Goal: Information Seeking & Learning: Learn about a topic

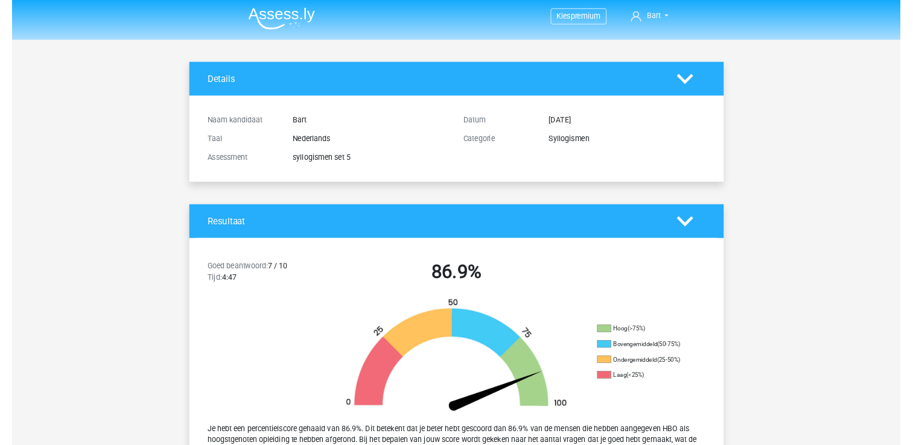
scroll to position [241, 0]
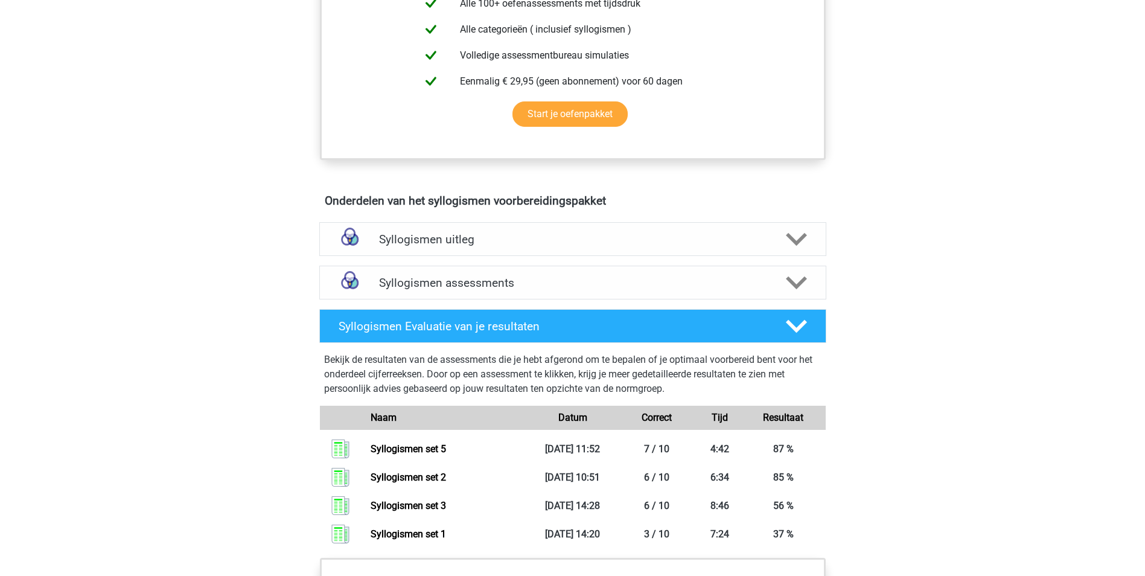
scroll to position [543, 0]
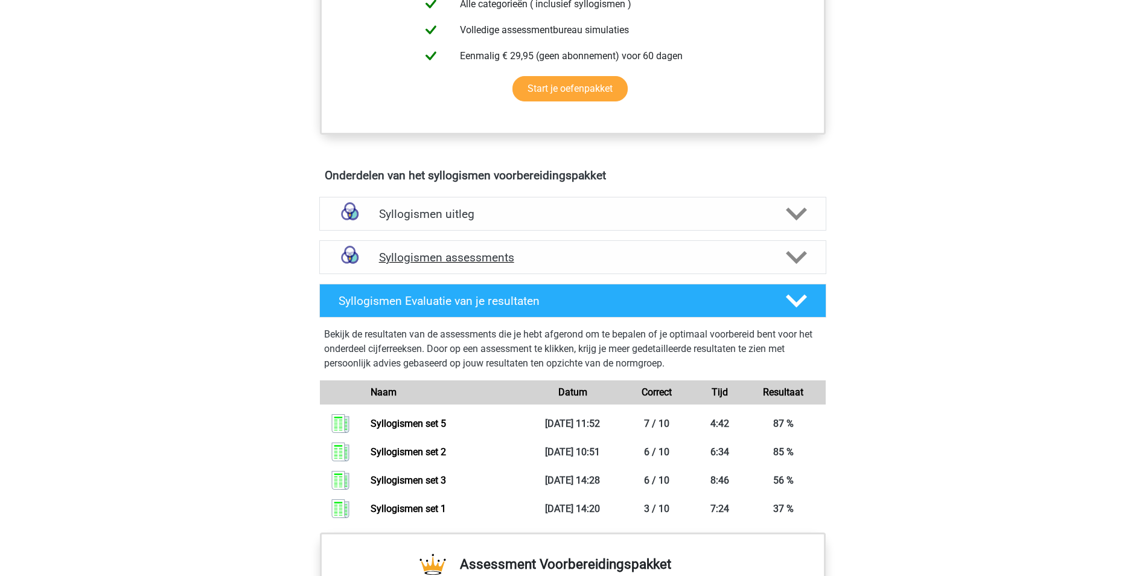
click at [799, 258] on polygon at bounding box center [796, 257] width 21 height 13
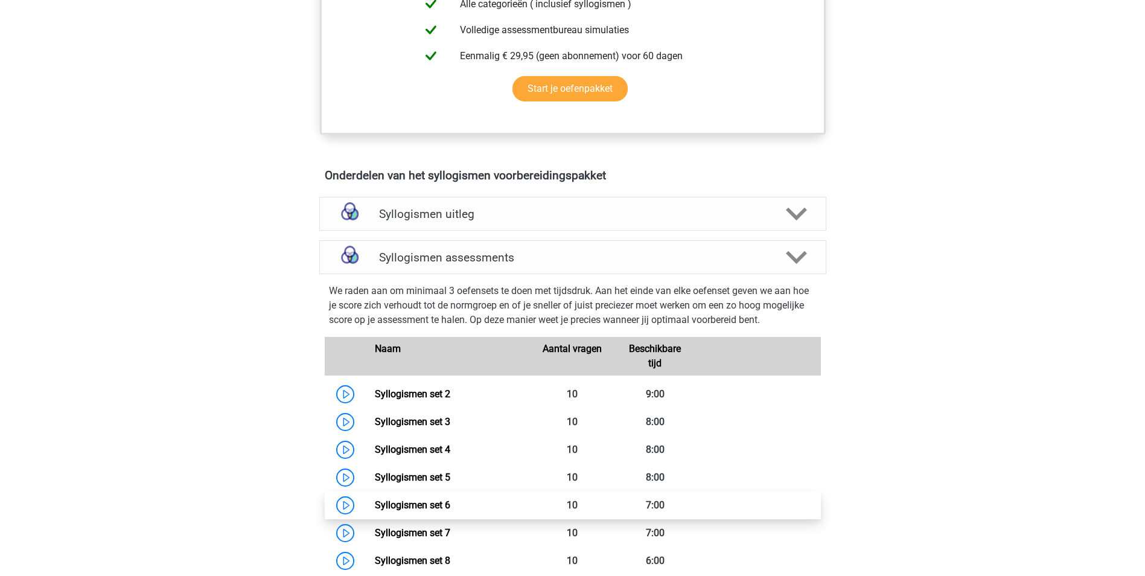
click at [420, 503] on link "Syllogismen set 6" at bounding box center [412, 504] width 75 height 11
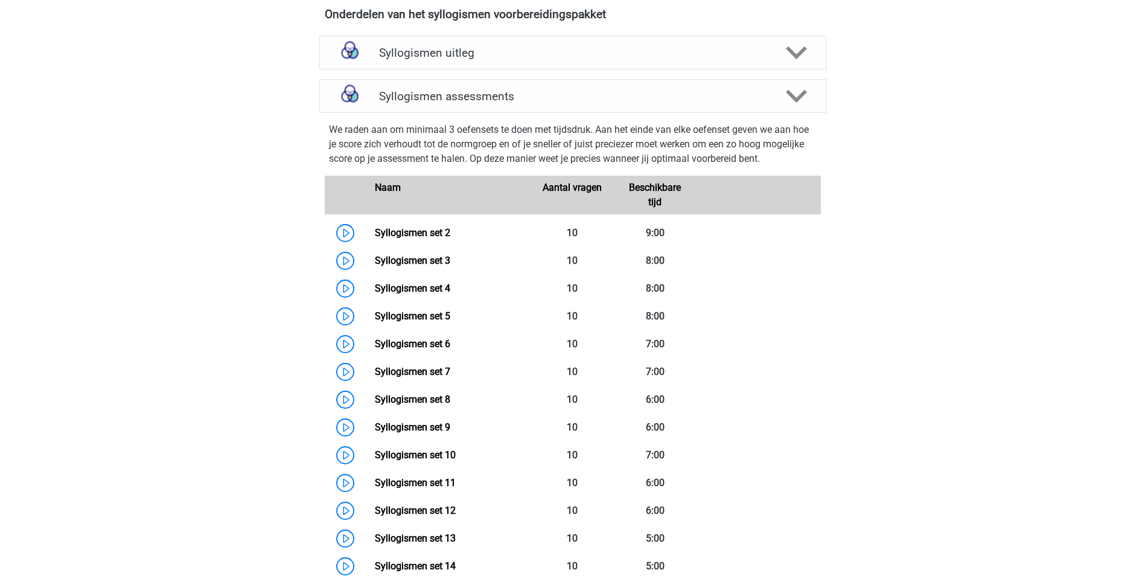
scroll to position [724, 0]
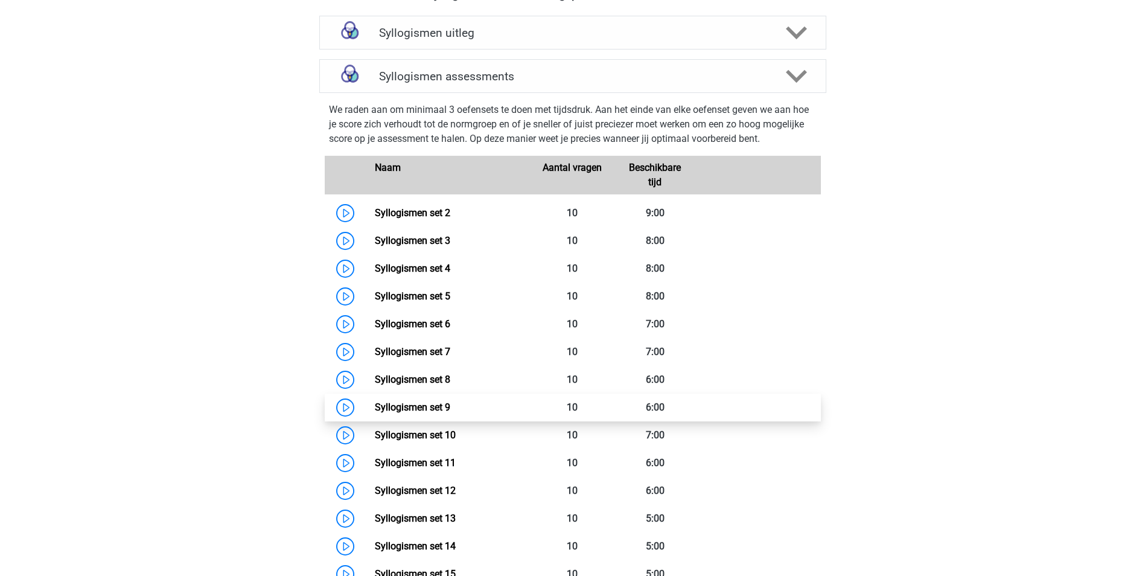
click at [430, 405] on link "Syllogismen set 9" at bounding box center [412, 406] width 75 height 11
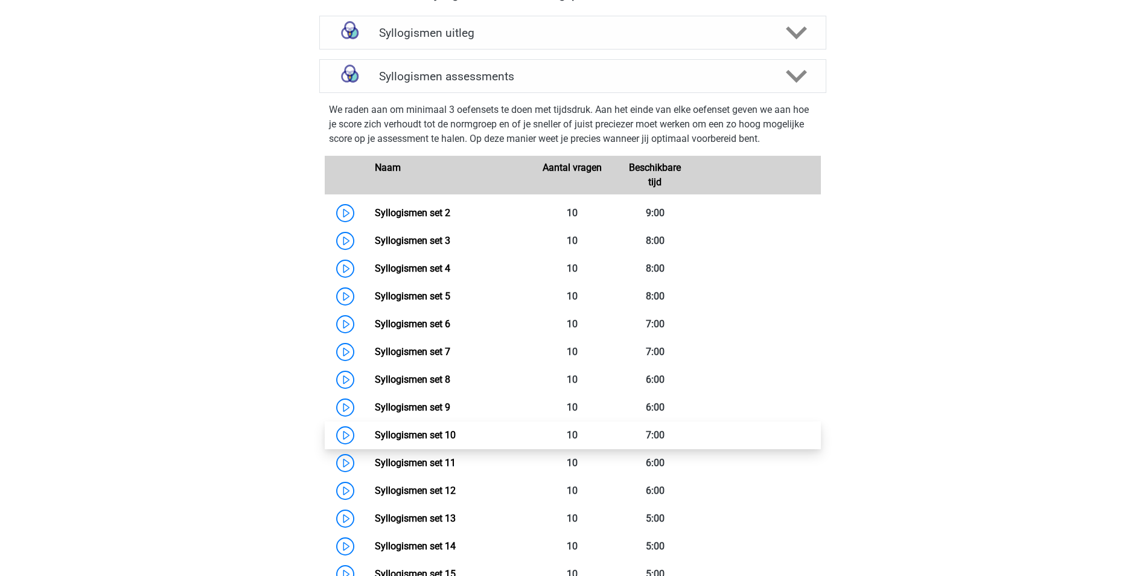
click at [375, 436] on link "Syllogismen set 10" at bounding box center [415, 434] width 81 height 11
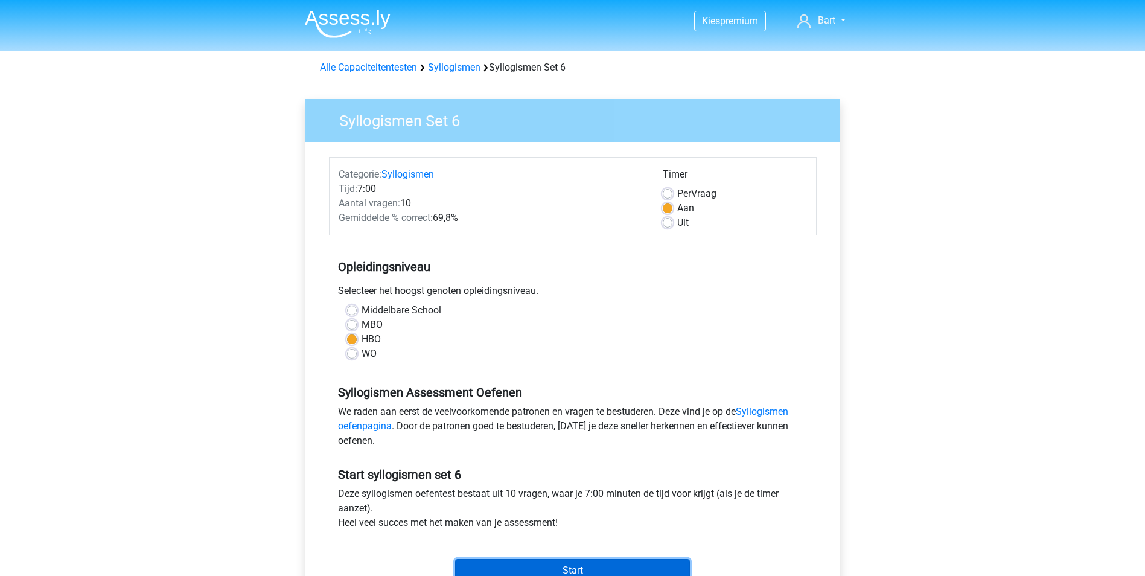
click at [563, 563] on input "Start" at bounding box center [572, 570] width 235 height 23
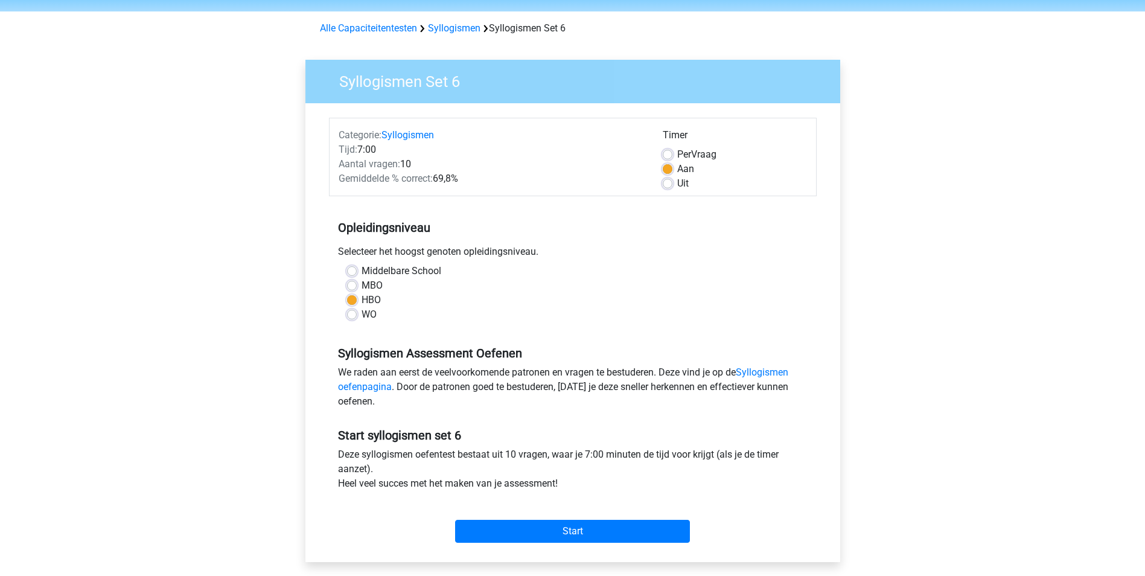
scroll to position [60, 0]
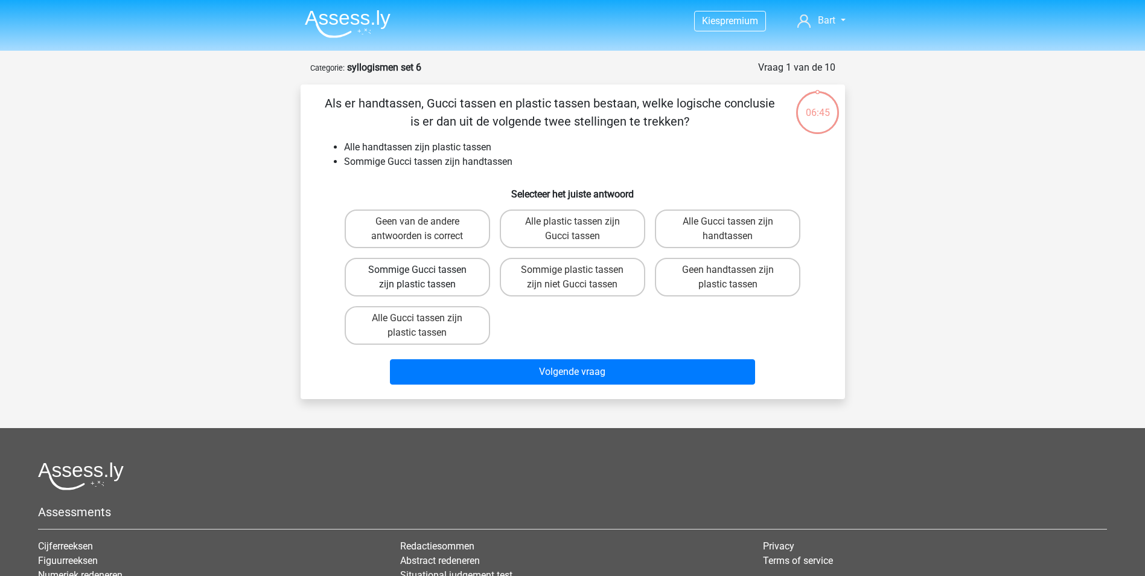
click at [391, 270] on label "Sommige Gucci tassen zijn plastic tassen" at bounding box center [417, 277] width 145 height 39
click at [417, 270] on input "Sommige Gucci tassen zijn plastic tassen" at bounding box center [421, 274] width 8 height 8
radio input "true"
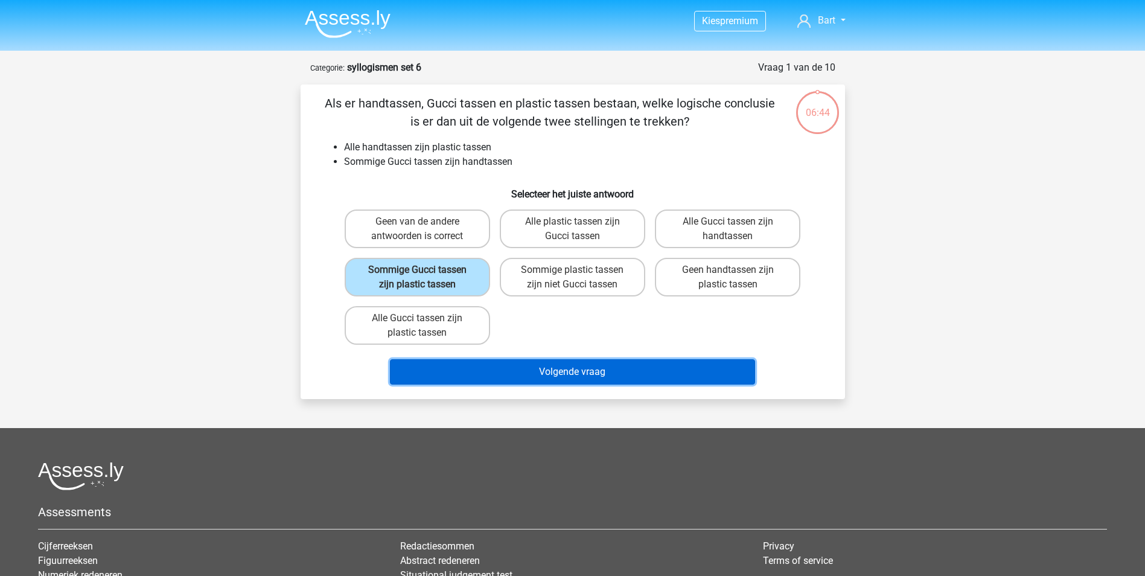
click at [589, 369] on button "Volgende vraag" at bounding box center [572, 371] width 365 height 25
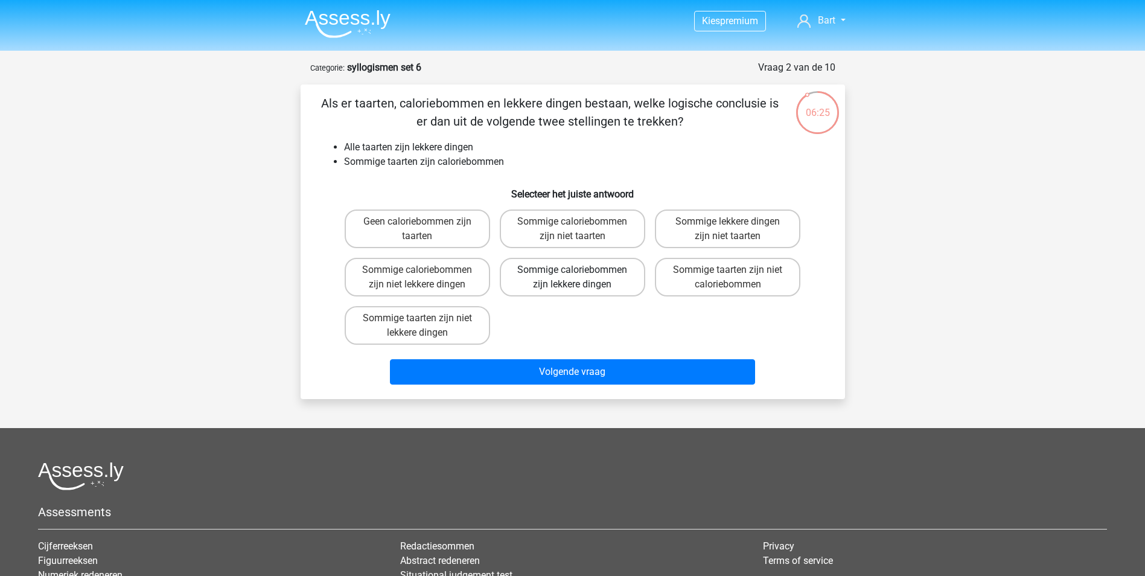
click at [555, 264] on label "Sommige caloriebommen zijn lekkere dingen" at bounding box center [572, 277] width 145 height 39
click at [572, 270] on input "Sommige caloriebommen zijn lekkere dingen" at bounding box center [576, 274] width 8 height 8
radio input "true"
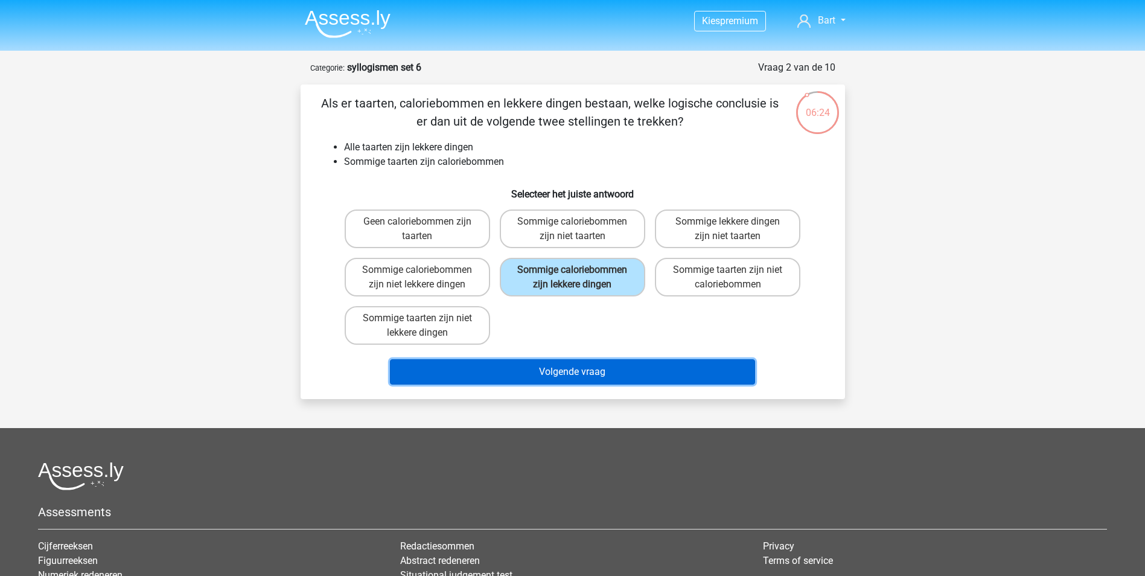
click at [522, 375] on button "Volgende vraag" at bounding box center [572, 371] width 365 height 25
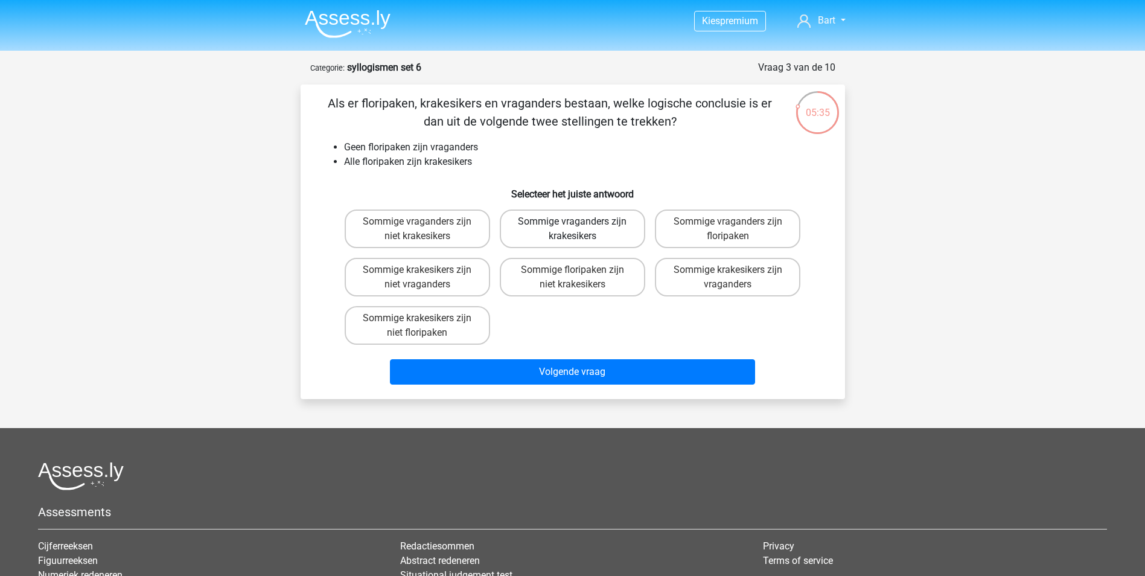
click at [530, 228] on label "Sommige vraganders zijn krakesikers" at bounding box center [572, 228] width 145 height 39
click at [572, 228] on input "Sommige vraganders zijn krakesikers" at bounding box center [576, 226] width 8 height 8
radio input "true"
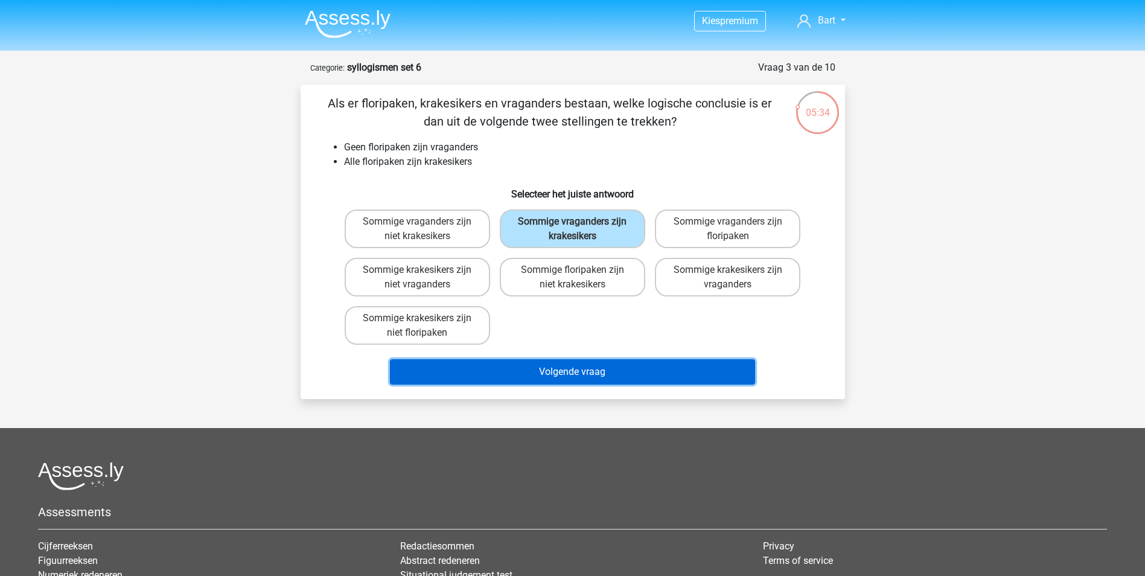
click at [541, 375] on button "Volgende vraag" at bounding box center [572, 371] width 365 height 25
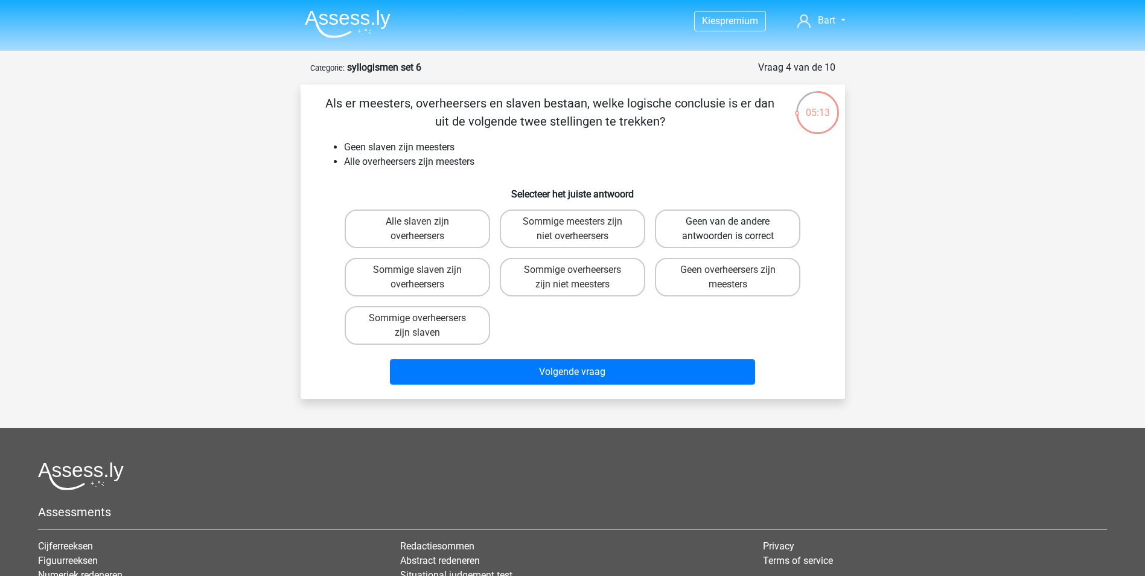
click at [708, 237] on label "Geen van de andere antwoorden is correct" at bounding box center [727, 228] width 145 height 39
click at [728, 229] on input "Geen van de andere antwoorden is correct" at bounding box center [732, 226] width 8 height 8
radio input "true"
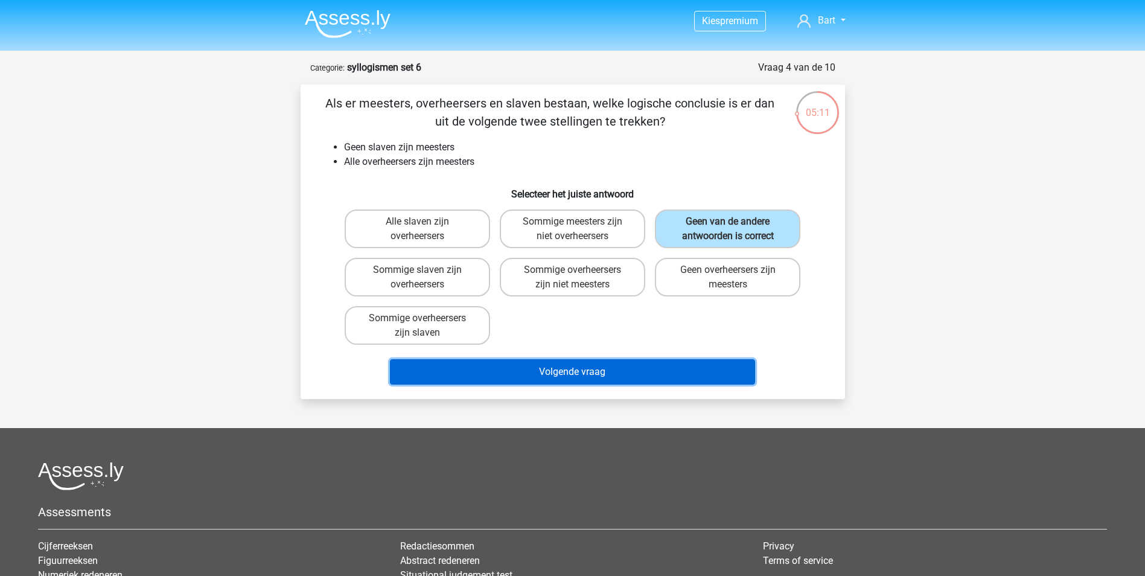
click at [554, 372] on button "Volgende vraag" at bounding box center [572, 371] width 365 height 25
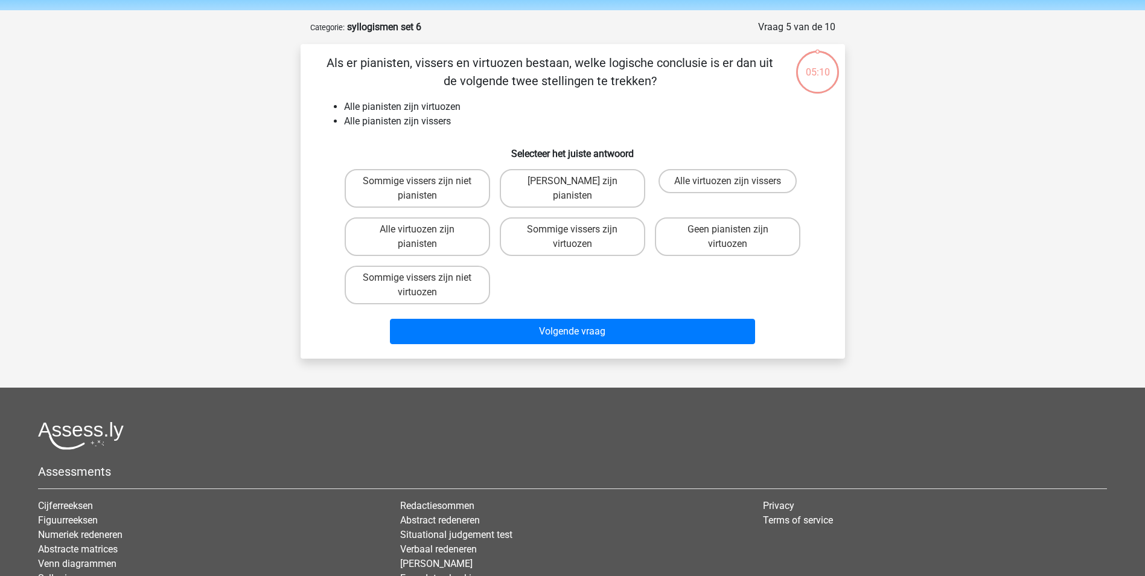
scroll to position [60, 0]
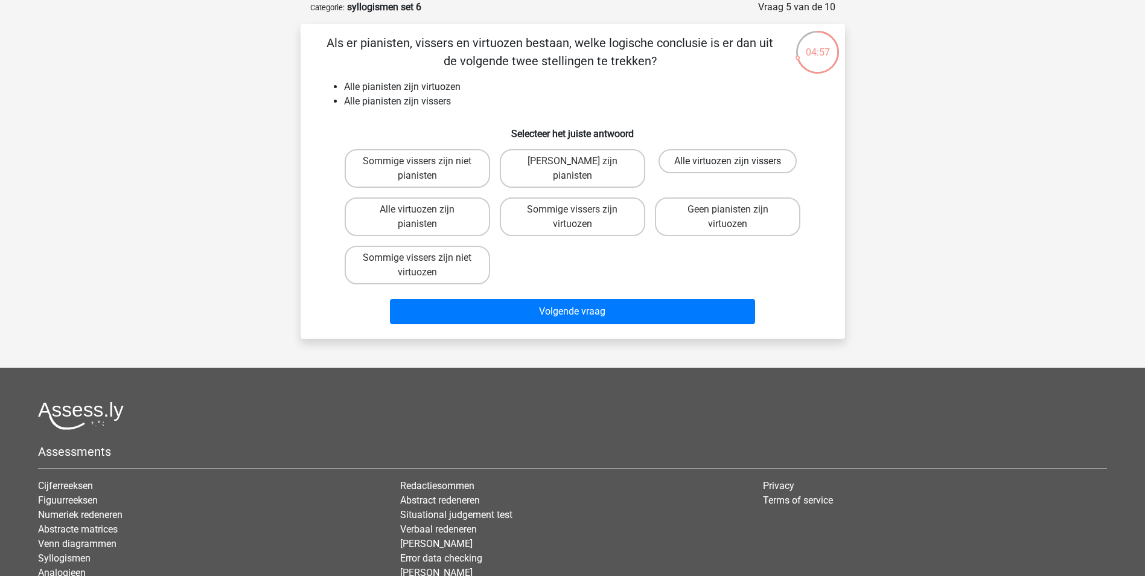
click at [703, 162] on label "Alle virtuozen zijn vissers" at bounding box center [728, 161] width 138 height 24
click at [728, 162] on input "Alle virtuozen zijn vissers" at bounding box center [732, 165] width 8 height 8
radio input "true"
click at [567, 218] on label "Sommige vissers zijn virtuozen" at bounding box center [572, 216] width 145 height 39
click at [572, 217] on input "Sommige vissers zijn virtuozen" at bounding box center [576, 213] width 8 height 8
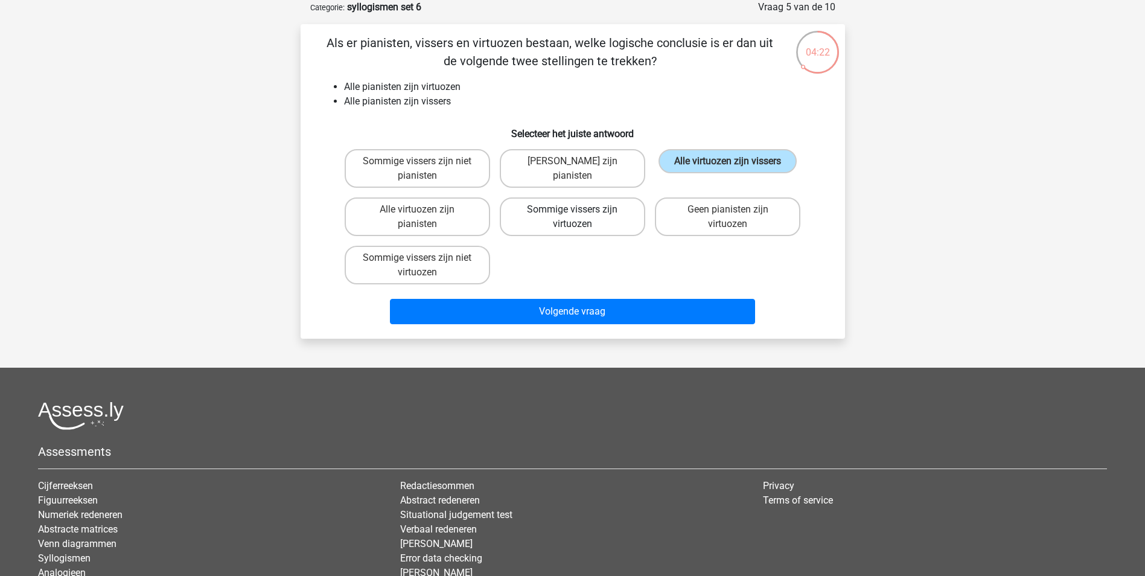
radio input "true"
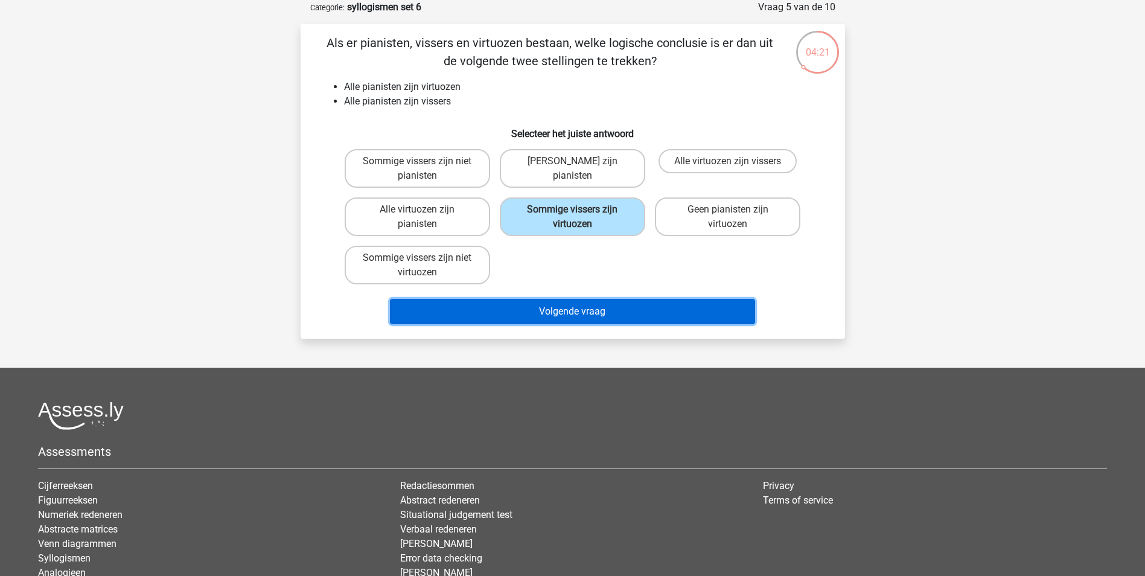
click at [579, 314] on button "Volgende vraag" at bounding box center [572, 311] width 365 height 25
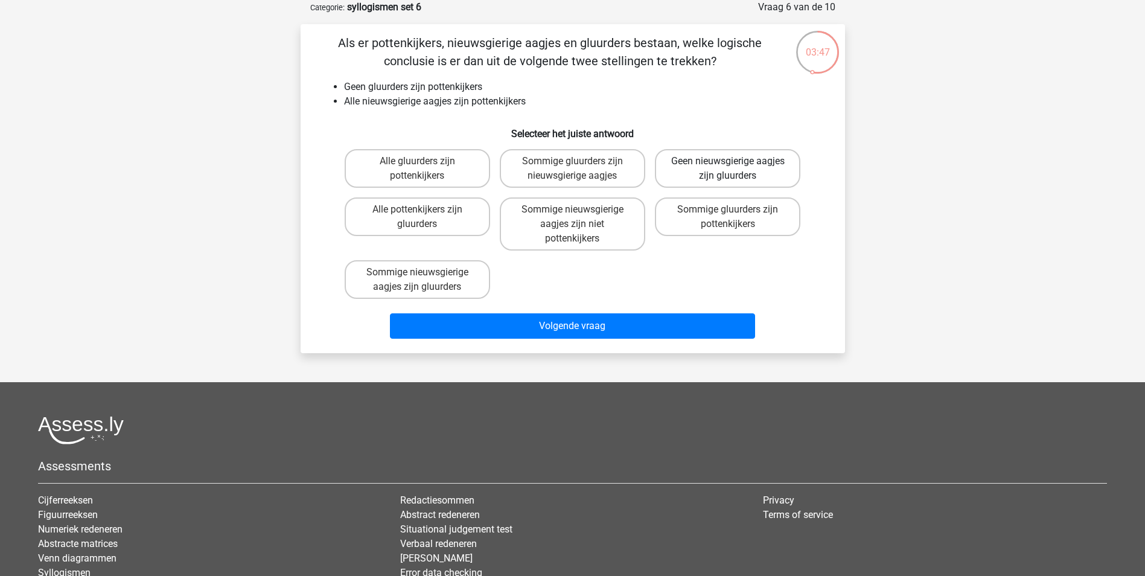
click at [710, 163] on label "Geen nieuwsgierige aagjes zijn gluurders" at bounding box center [727, 168] width 145 height 39
click at [728, 163] on input "Geen nieuwsgierige aagjes zijn gluurders" at bounding box center [732, 165] width 8 height 8
radio input "true"
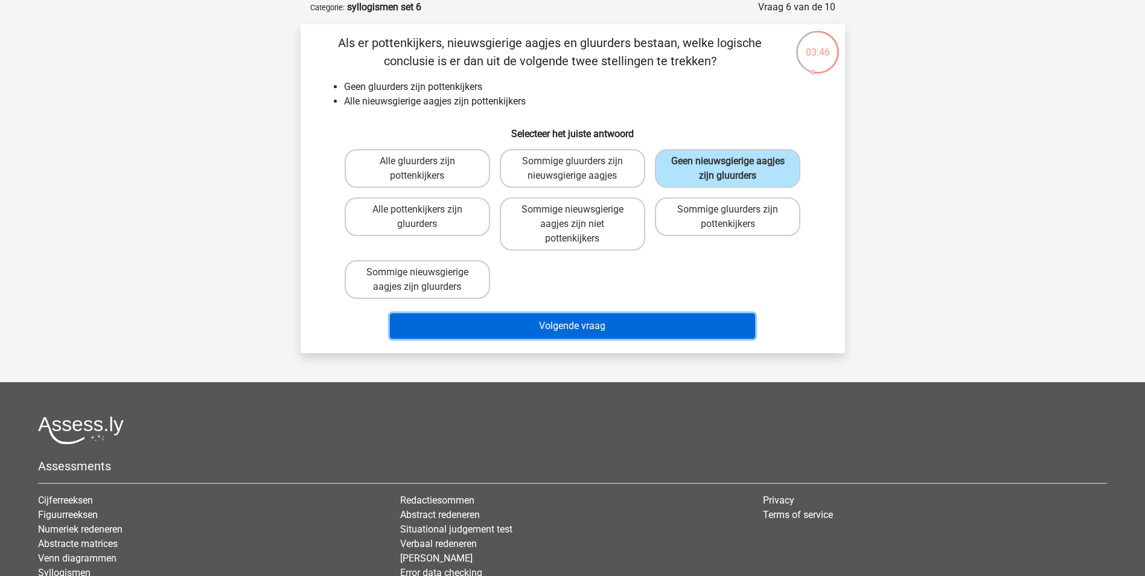
click at [519, 331] on button "Volgende vraag" at bounding box center [572, 325] width 365 height 25
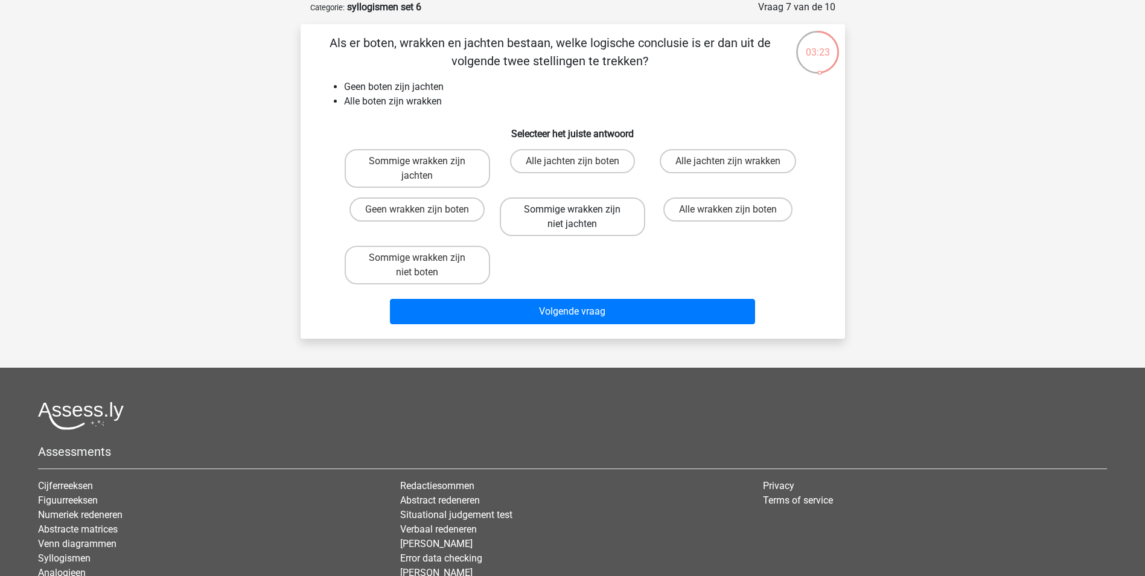
click at [543, 207] on label "Sommige wrakken zijn niet jachten" at bounding box center [572, 216] width 145 height 39
click at [572, 209] on input "Sommige wrakken zijn niet jachten" at bounding box center [576, 213] width 8 height 8
radio input "true"
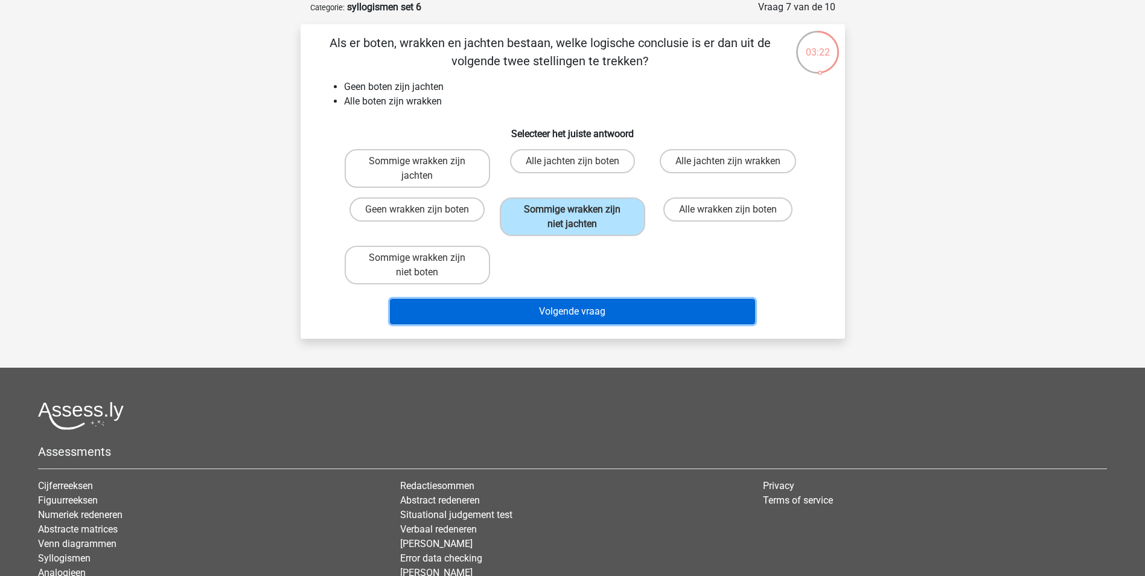
click at [509, 305] on button "Volgende vraag" at bounding box center [572, 311] width 365 height 25
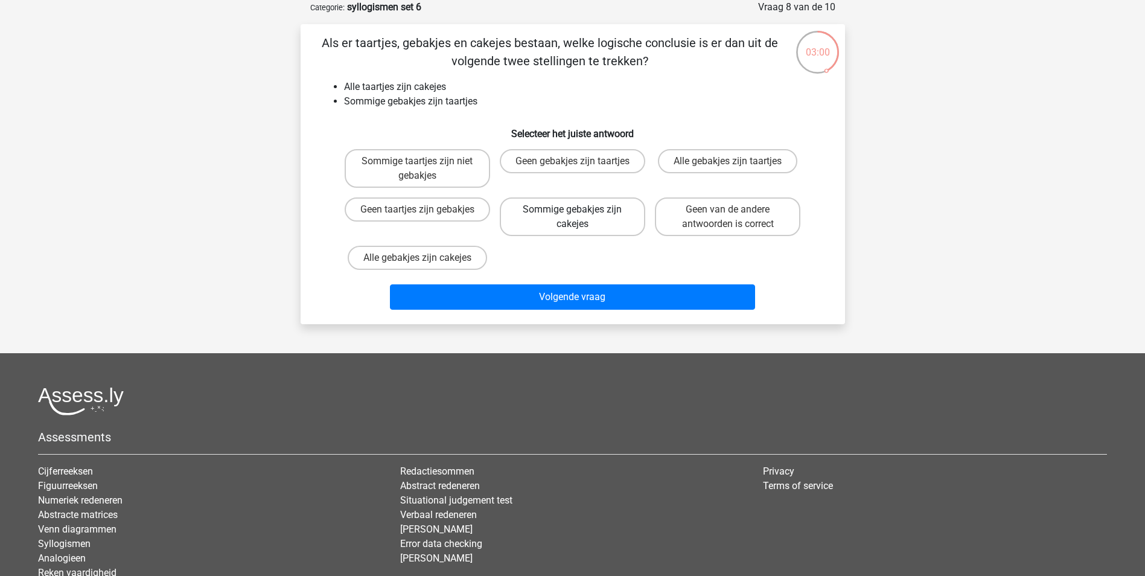
click at [529, 206] on label "Sommige gebakjes zijn cakejes" at bounding box center [572, 216] width 145 height 39
click at [572, 209] on input "Sommige gebakjes zijn cakejes" at bounding box center [576, 213] width 8 height 8
radio input "true"
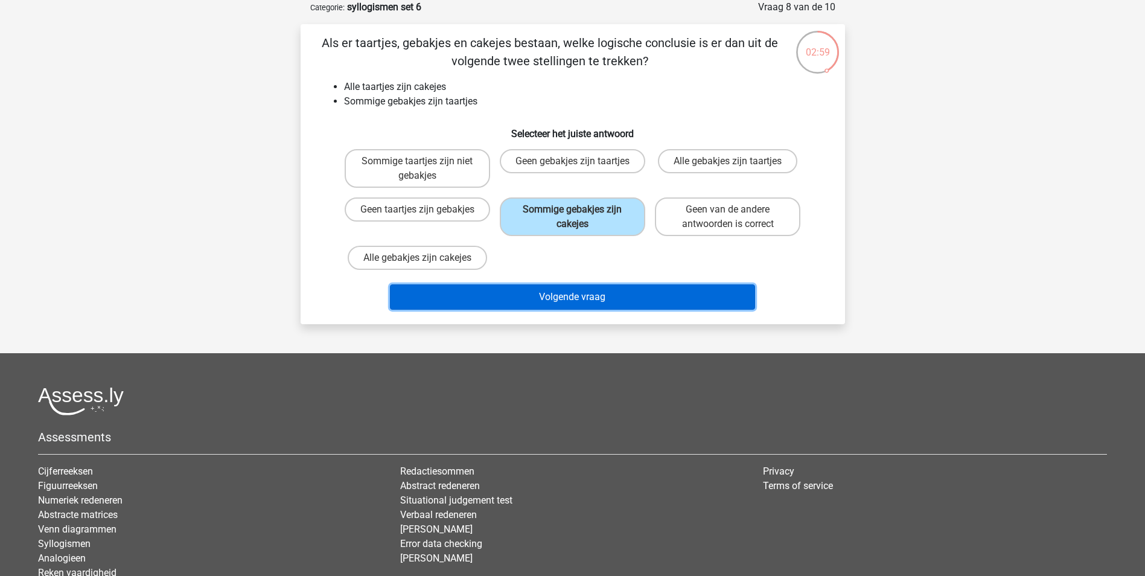
click at [515, 301] on button "Volgende vraag" at bounding box center [572, 296] width 365 height 25
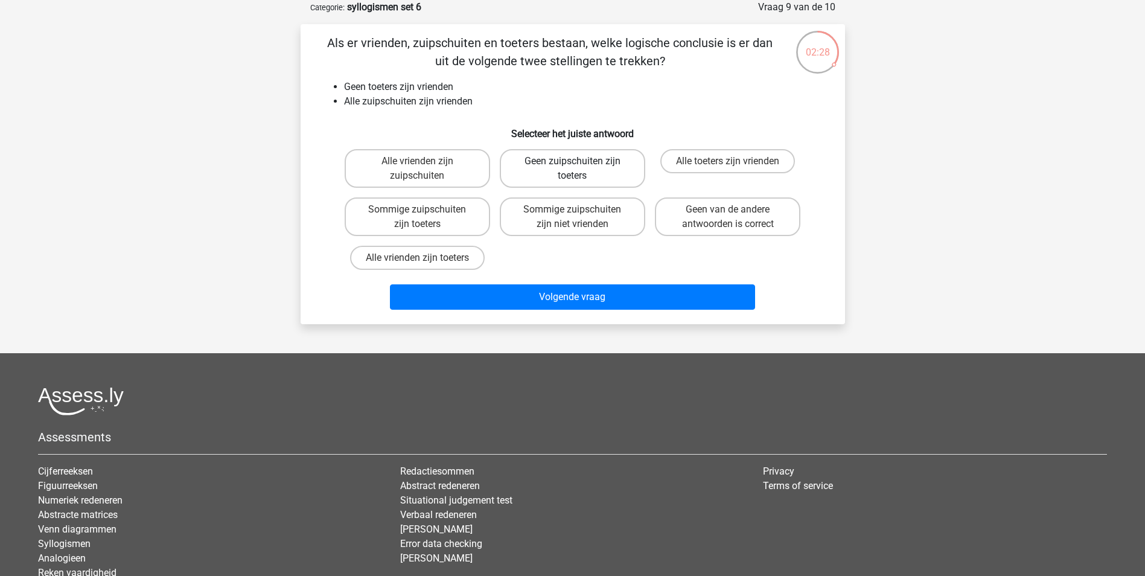
click at [531, 170] on label "Geen zuipschuiten zijn toeters" at bounding box center [572, 168] width 145 height 39
click at [572, 169] on input "Geen zuipschuiten zijn toeters" at bounding box center [576, 165] width 8 height 8
radio input "true"
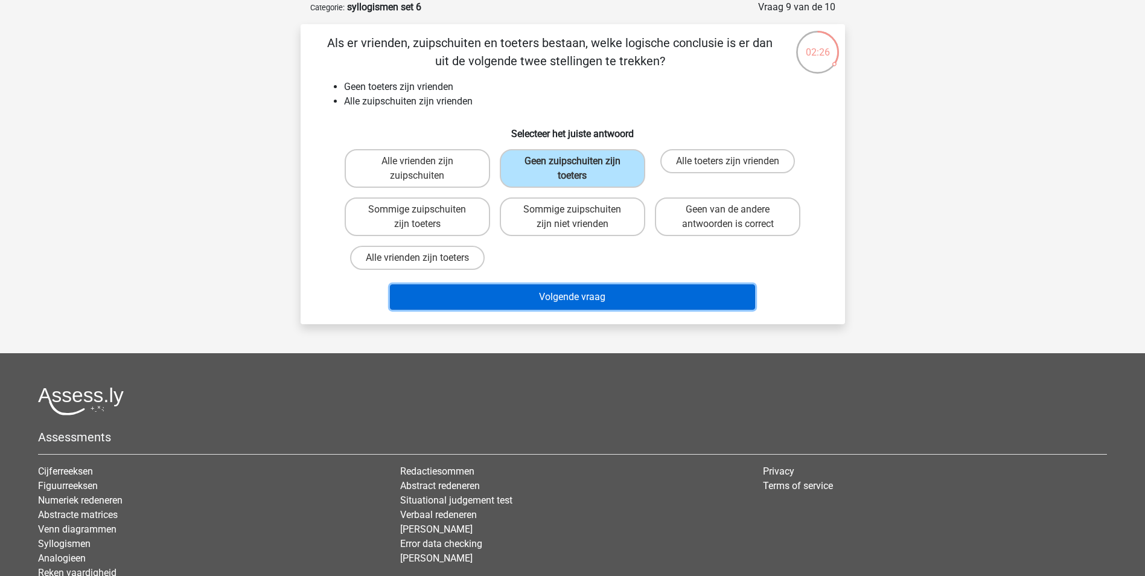
click at [523, 294] on button "Volgende vraag" at bounding box center [572, 296] width 365 height 25
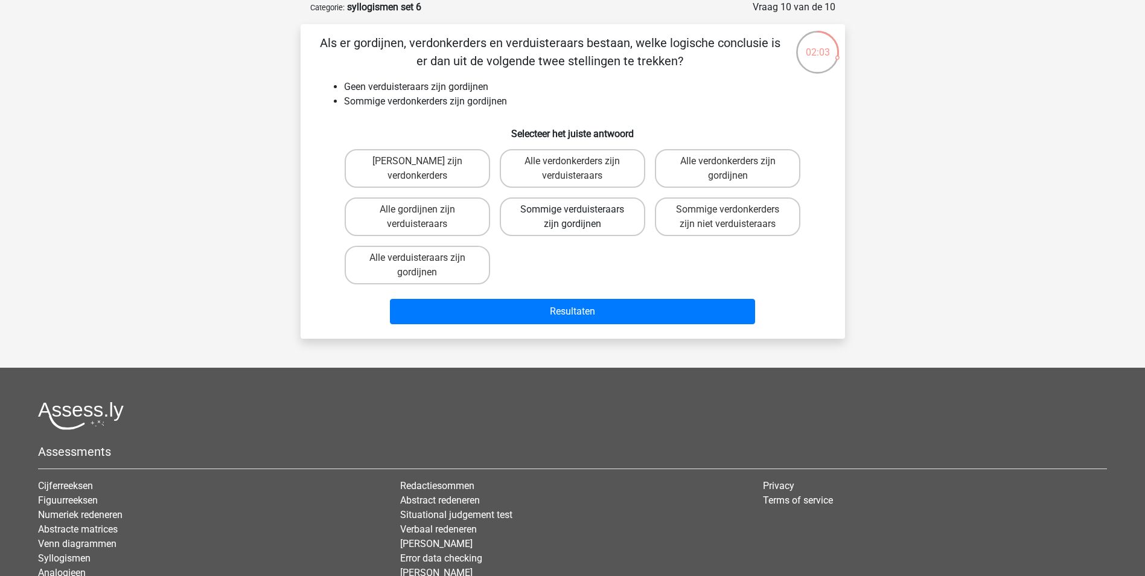
click at [566, 211] on label "Sommige verduisteraars zijn gordijnen" at bounding box center [572, 216] width 145 height 39
click at [572, 211] on input "Sommige verduisteraars zijn gordijnen" at bounding box center [576, 213] width 8 height 8
radio input "true"
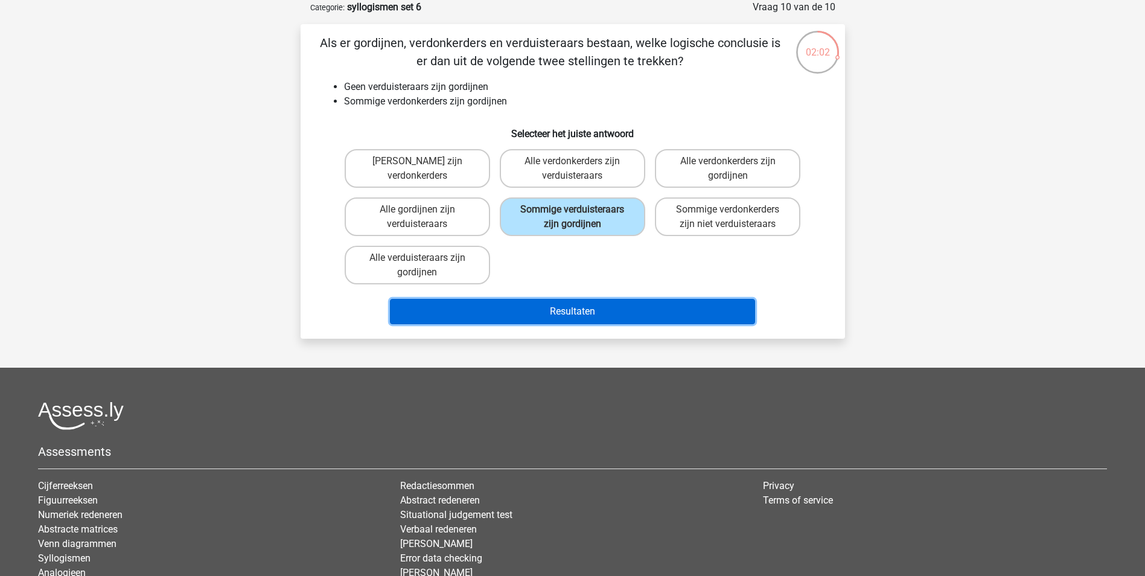
click at [578, 309] on button "Resultaten" at bounding box center [572, 311] width 365 height 25
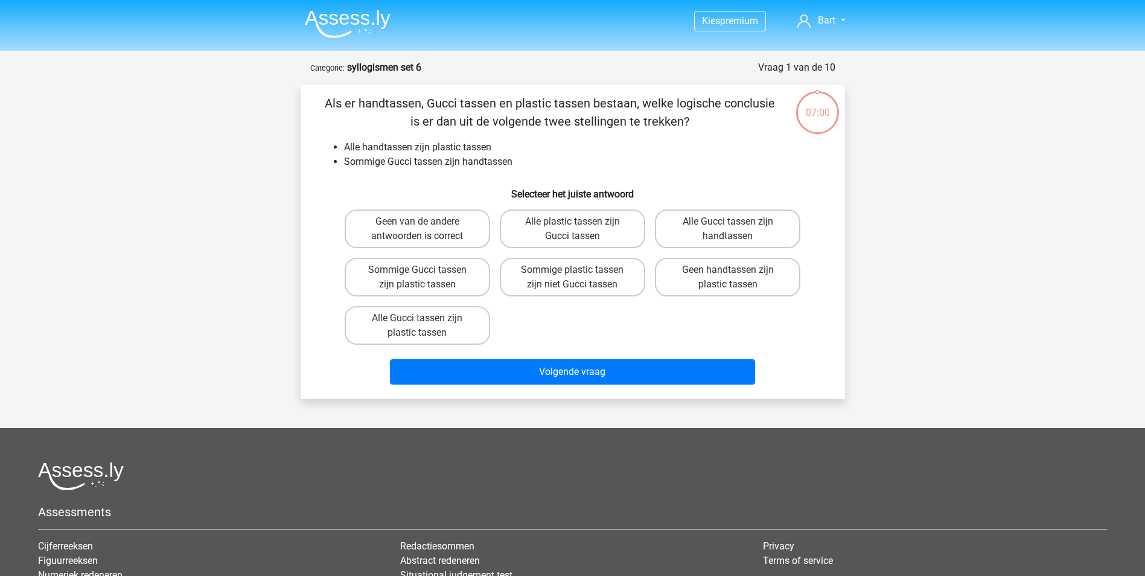
scroll to position [60, 0]
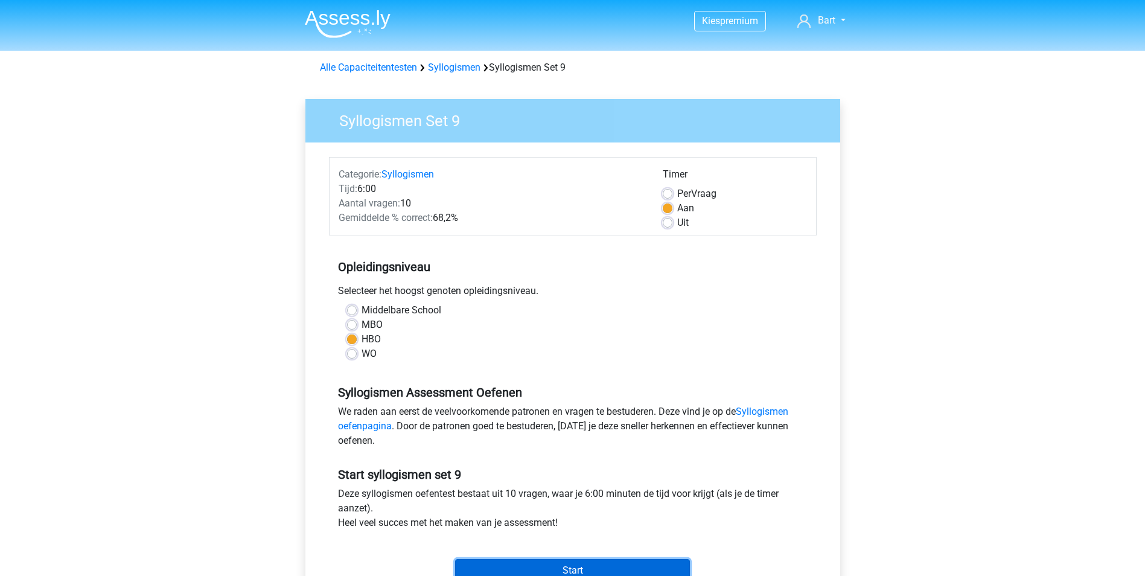
click at [585, 560] on input "Start" at bounding box center [572, 570] width 235 height 23
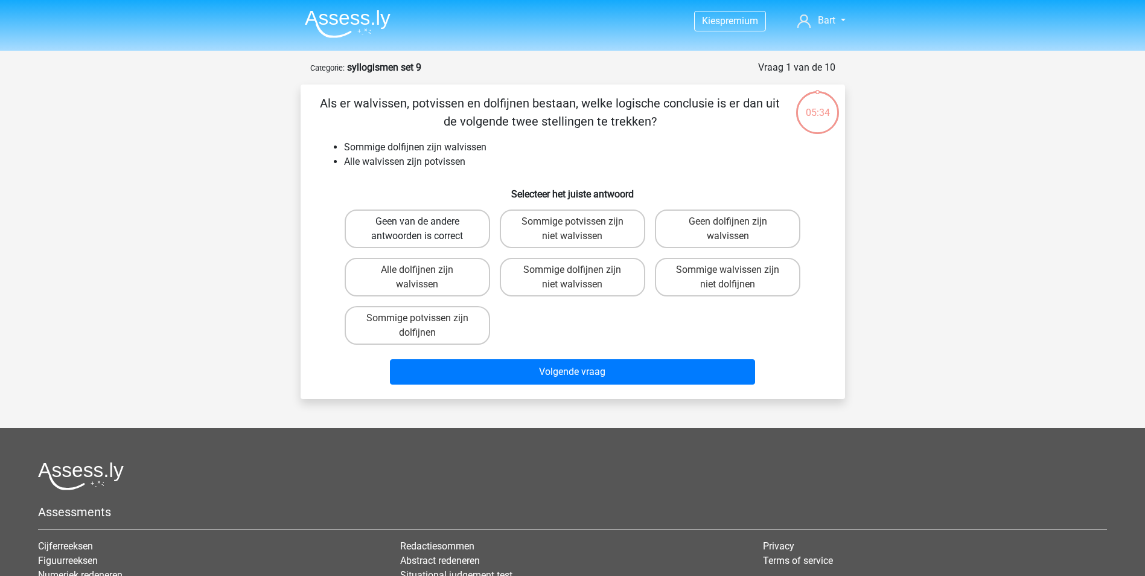
click at [398, 223] on label "Geen van de andere antwoorden is correct" at bounding box center [417, 228] width 145 height 39
click at [417, 223] on input "Geen van de andere antwoorden is correct" at bounding box center [421, 226] width 8 height 8
radio input "true"
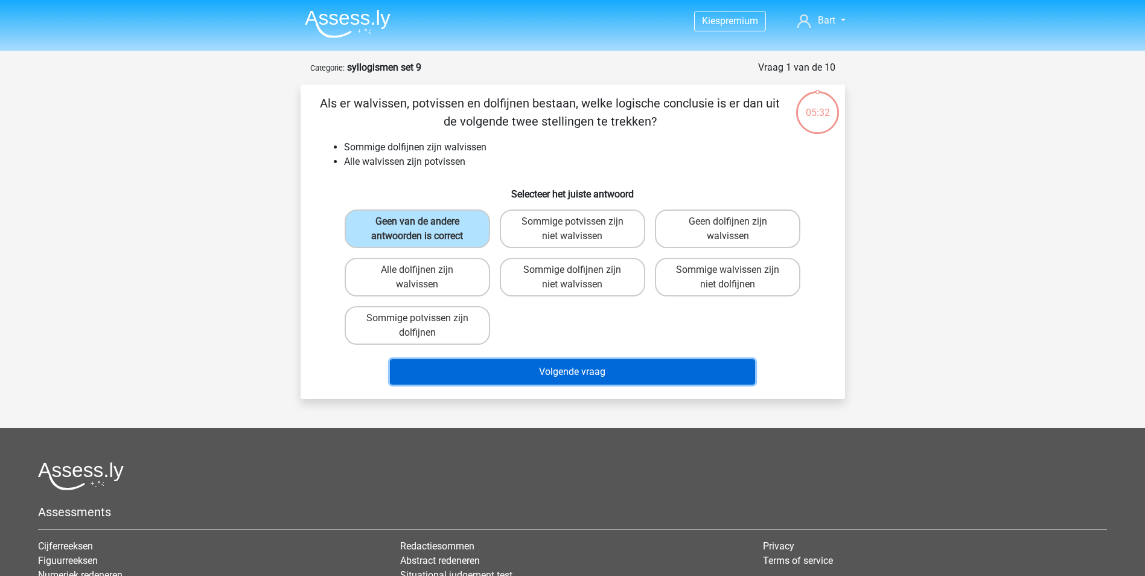
click at [542, 371] on button "Volgende vraag" at bounding box center [572, 371] width 365 height 25
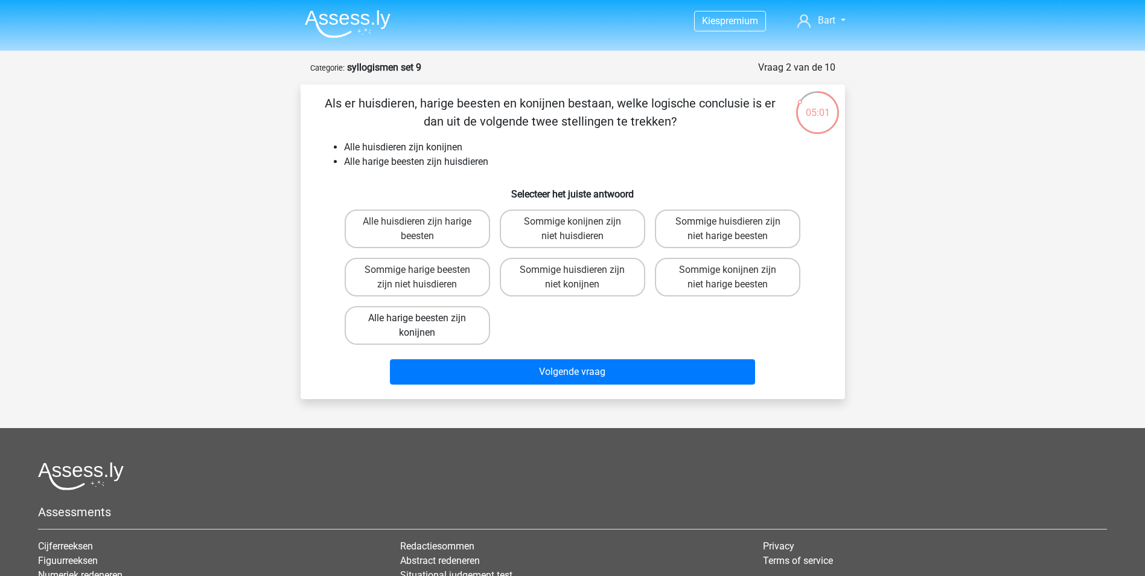
click at [398, 318] on label "Alle harige beesten zijn konijnen" at bounding box center [417, 325] width 145 height 39
click at [417, 318] on input "Alle harige beesten zijn konijnen" at bounding box center [421, 322] width 8 height 8
radio input "true"
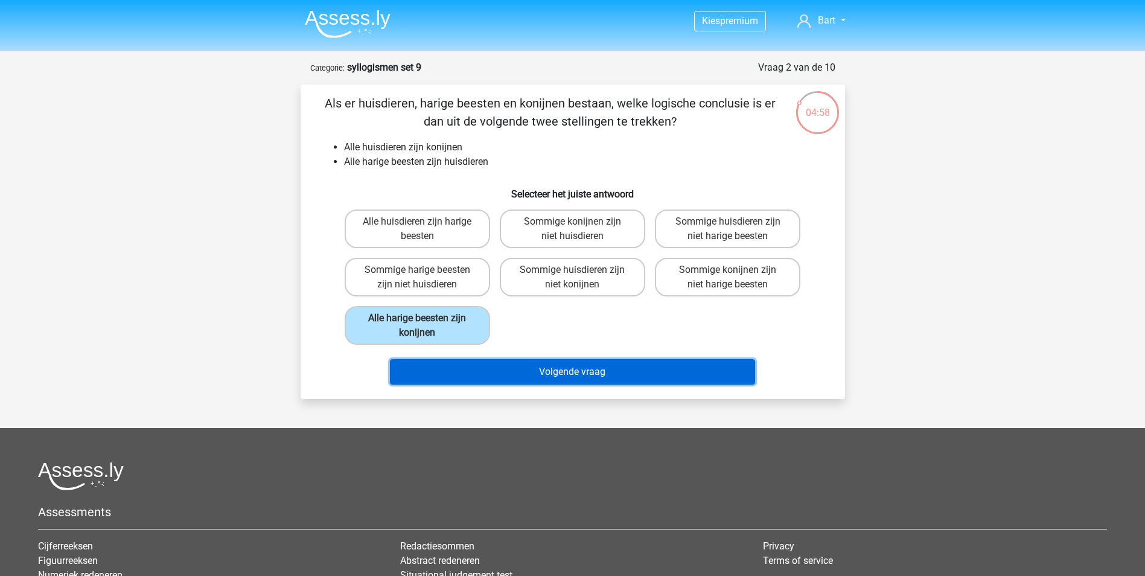
click at [545, 372] on button "Volgende vraag" at bounding box center [572, 371] width 365 height 25
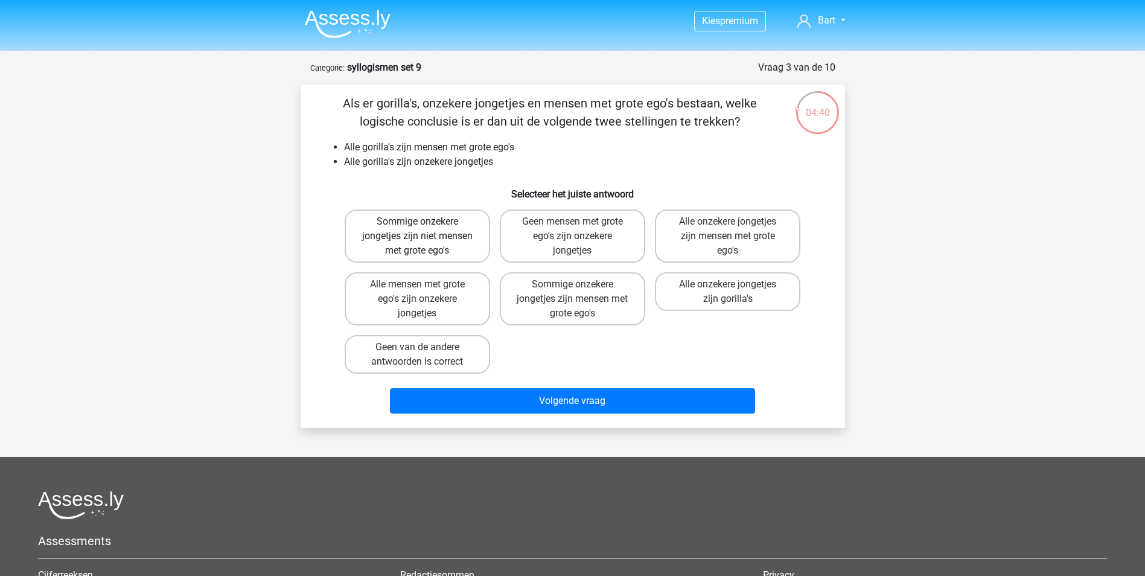
click at [415, 233] on label "Sommige onzekere jongetjes zijn niet mensen met grote ego's" at bounding box center [417, 235] width 145 height 53
click at [417, 229] on input "Sommige onzekere jongetjes zijn niet mensen met grote ego's" at bounding box center [421, 226] width 8 height 8
radio input "true"
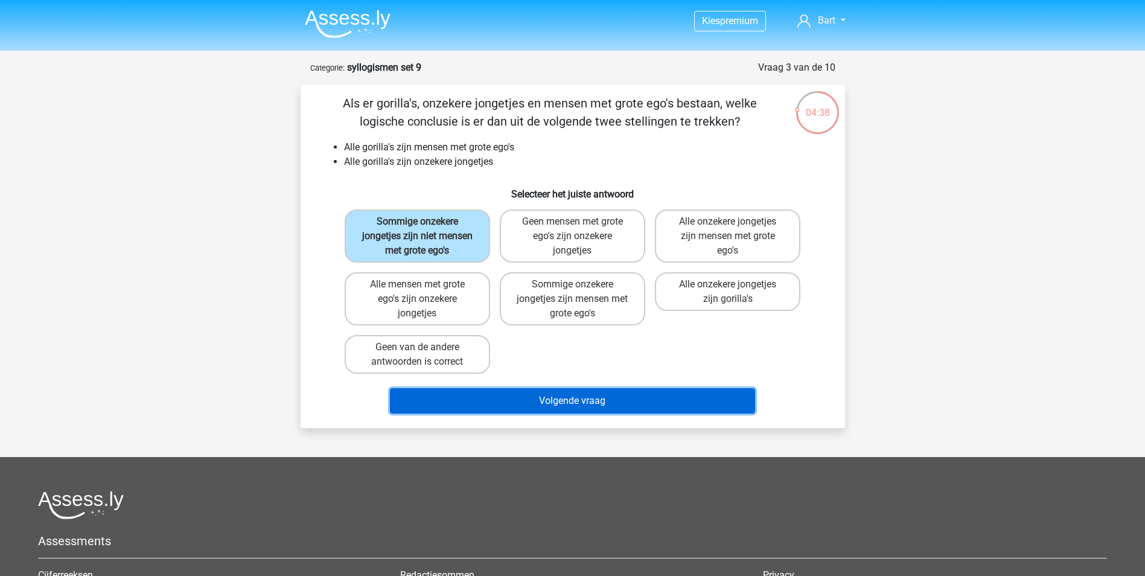
click at [573, 401] on button "Volgende vraag" at bounding box center [572, 400] width 365 height 25
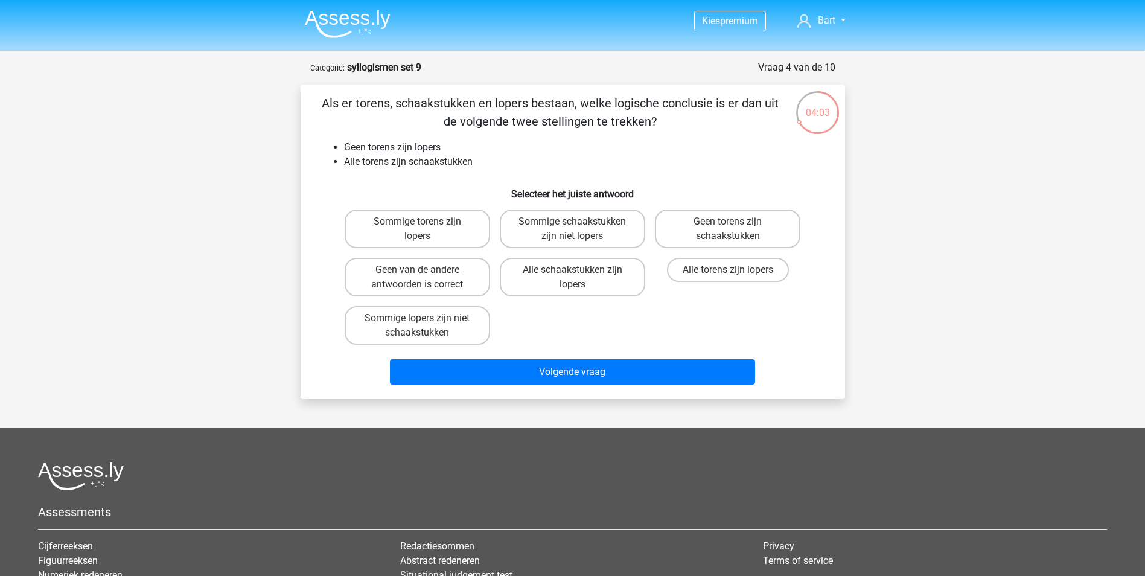
click at [418, 270] on input "Geen van de andere antwoorden is correct" at bounding box center [421, 274] width 8 height 8
radio input "true"
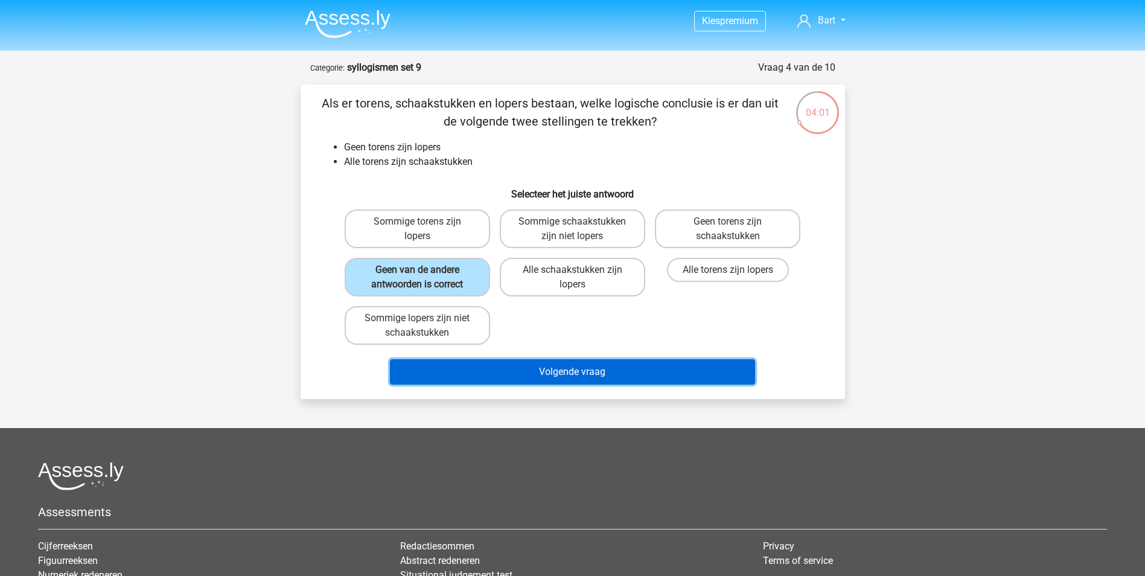
click at [523, 369] on button "Volgende vraag" at bounding box center [572, 371] width 365 height 25
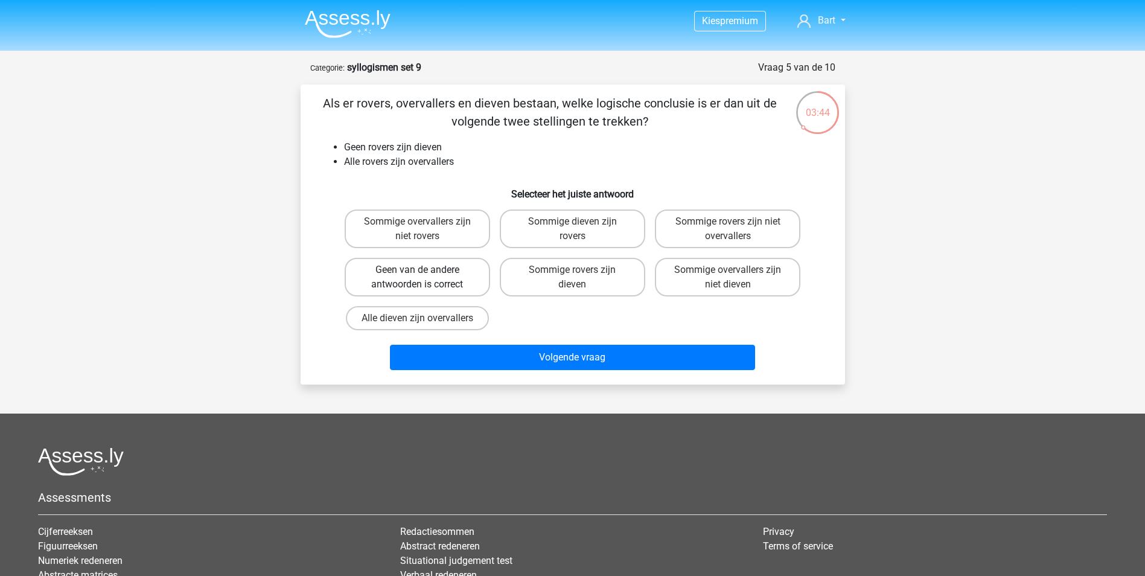
click at [402, 267] on label "Geen van de andere antwoorden is correct" at bounding box center [417, 277] width 145 height 39
click at [417, 270] on input "Geen van de andere antwoorden is correct" at bounding box center [421, 274] width 8 height 8
radio input "true"
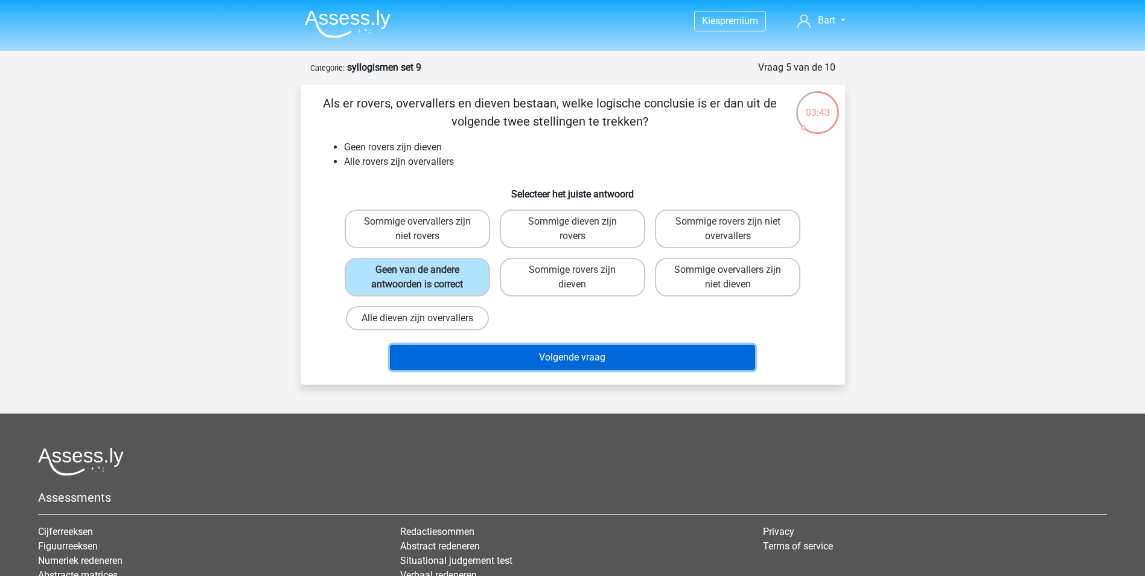
click at [551, 356] on button "Volgende vraag" at bounding box center [572, 357] width 365 height 25
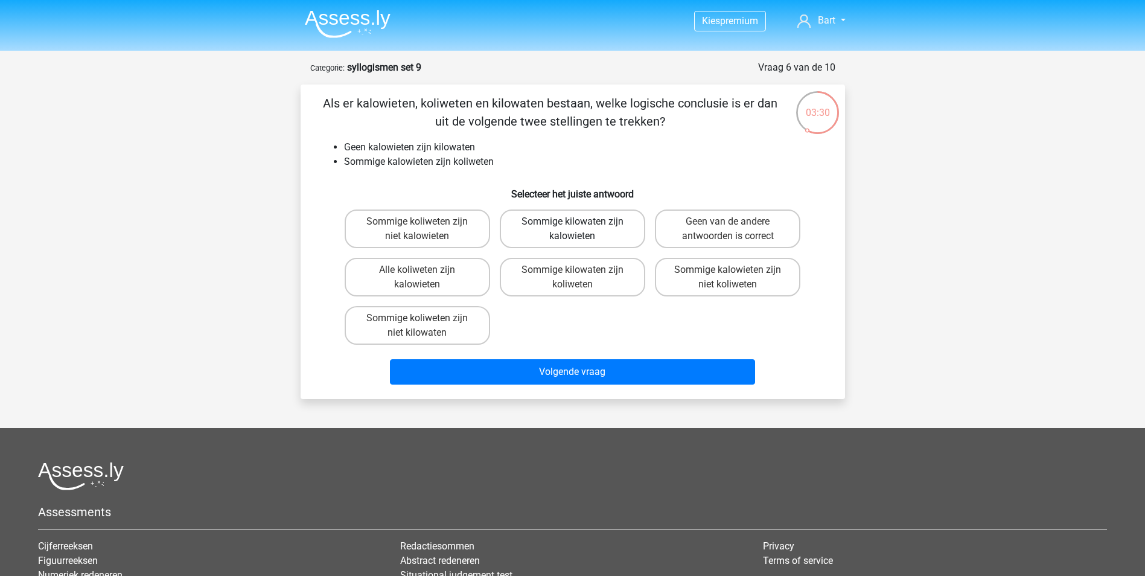
click at [570, 223] on label "Sommige kilowaten zijn kalowieten" at bounding box center [572, 228] width 145 height 39
click at [572, 223] on input "Sommige kilowaten zijn kalowieten" at bounding box center [576, 226] width 8 height 8
radio input "true"
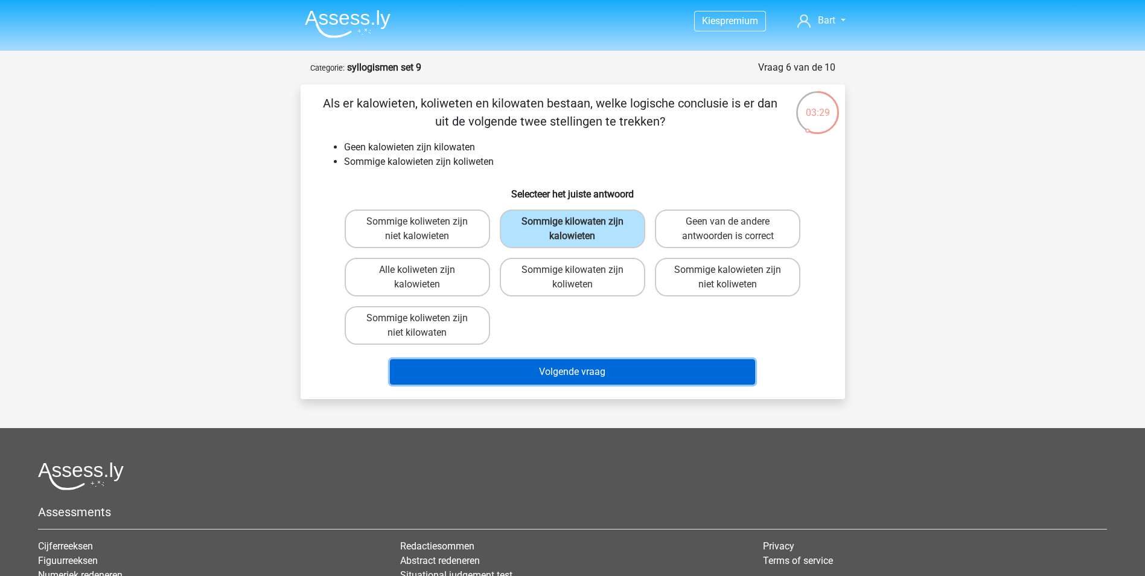
click at [570, 374] on button "Volgende vraag" at bounding box center [572, 371] width 365 height 25
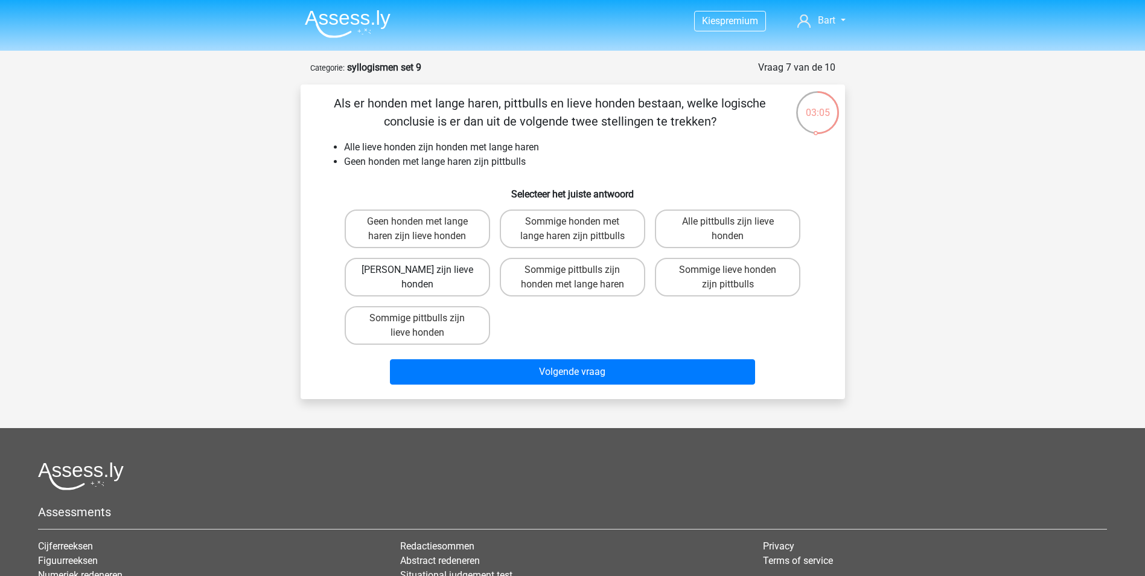
click at [387, 276] on label "Geen pittbulls zijn lieve honden" at bounding box center [417, 277] width 145 height 39
click at [417, 276] on input "Geen pittbulls zijn lieve honden" at bounding box center [421, 274] width 8 height 8
radio input "true"
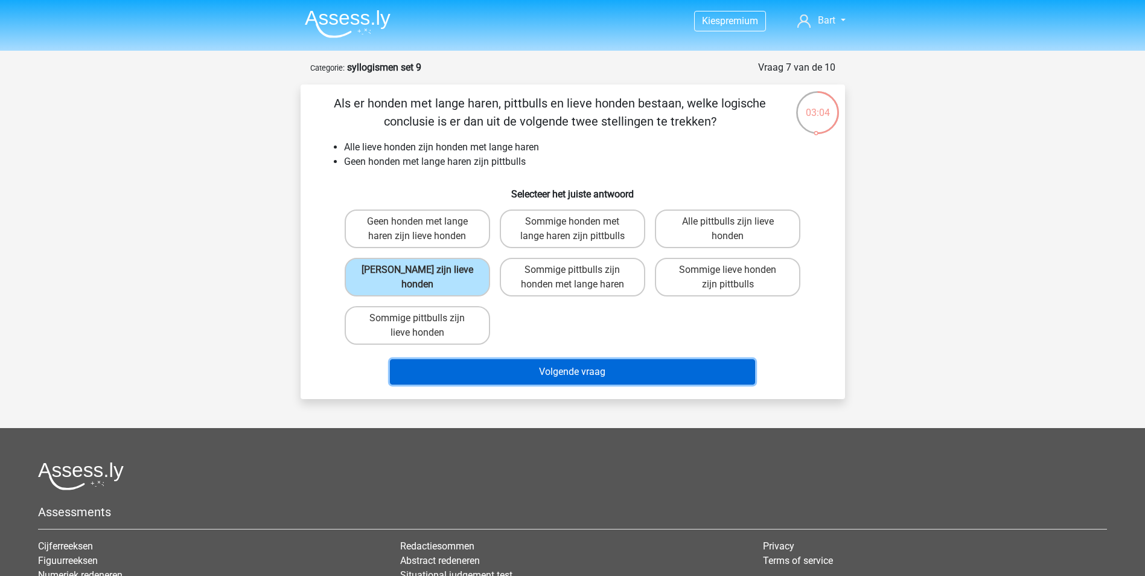
click at [503, 368] on button "Volgende vraag" at bounding box center [572, 371] width 365 height 25
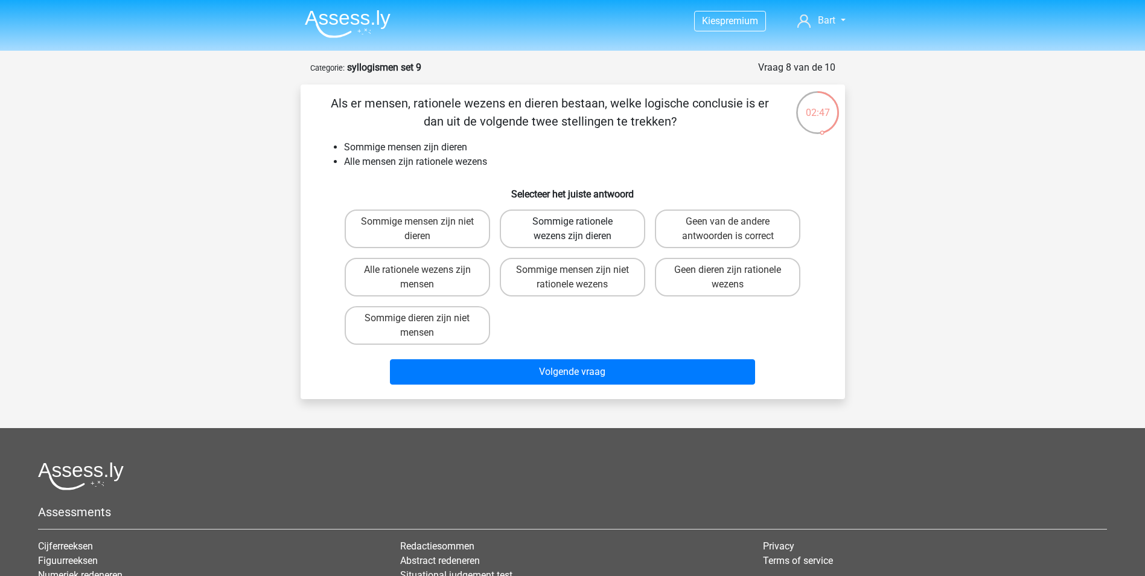
click at [550, 222] on label "Sommige rationele wezens zijn dieren" at bounding box center [572, 228] width 145 height 39
click at [572, 222] on input "Sommige rationele wezens zijn dieren" at bounding box center [576, 226] width 8 height 8
radio input "true"
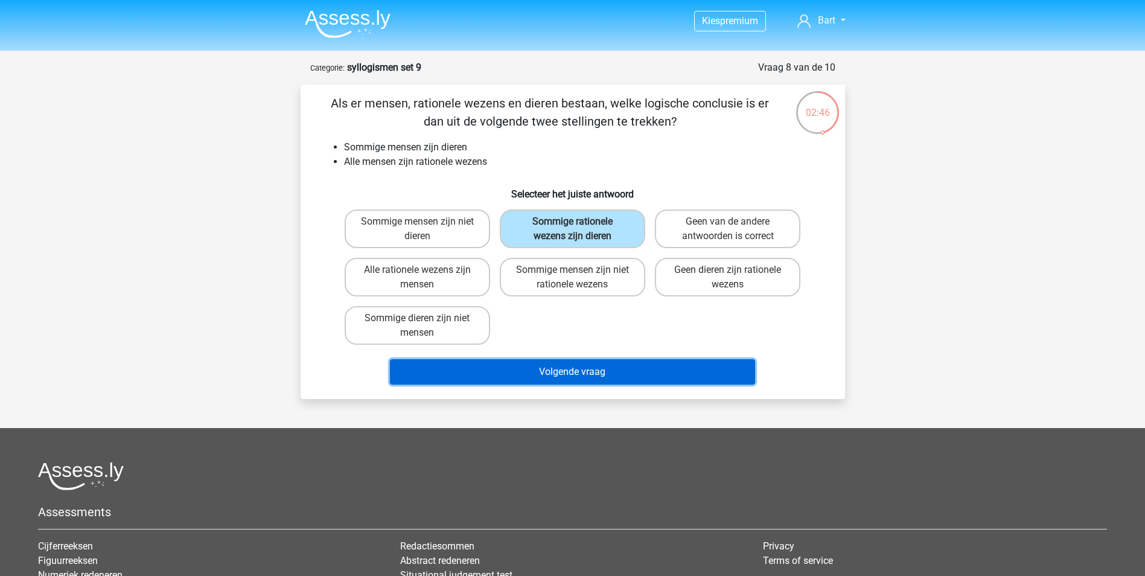
click at [504, 369] on button "Volgende vraag" at bounding box center [572, 371] width 365 height 25
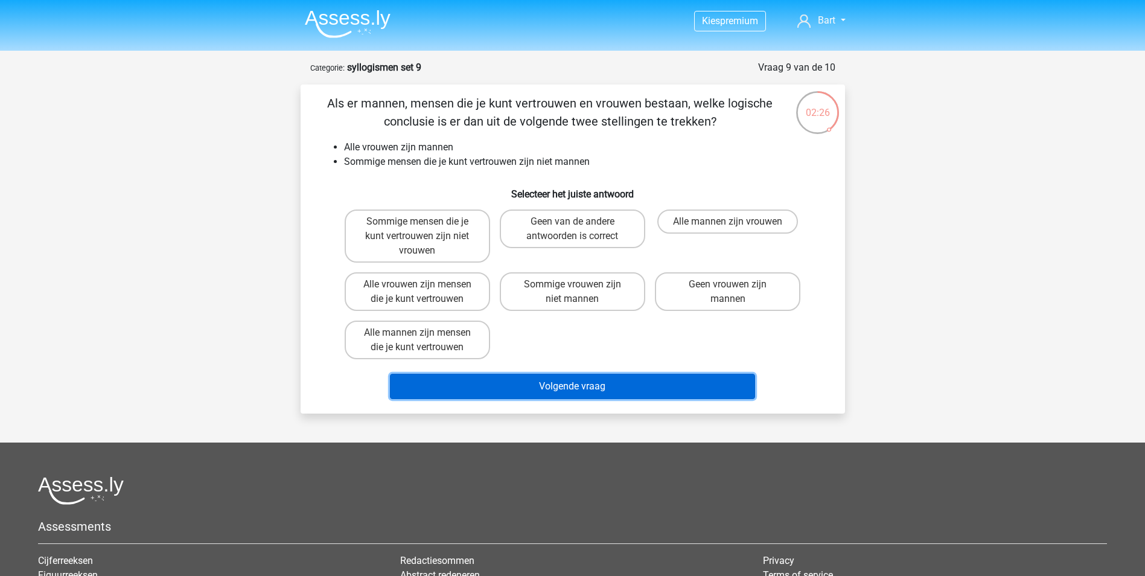
click at [544, 388] on button "Volgende vraag" at bounding box center [572, 386] width 365 height 25
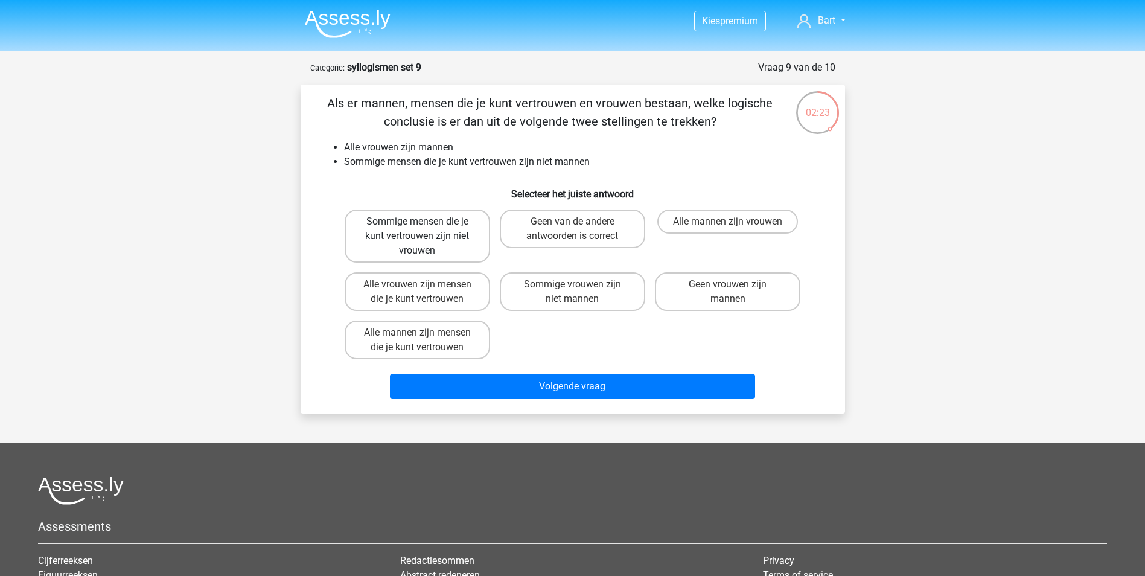
click at [414, 218] on label "Sommige mensen die je kunt vertrouwen zijn niet vrouwen" at bounding box center [417, 235] width 145 height 53
click at [417, 222] on input "Sommige mensen die je kunt vertrouwen zijn niet vrouwen" at bounding box center [421, 226] width 8 height 8
radio input "true"
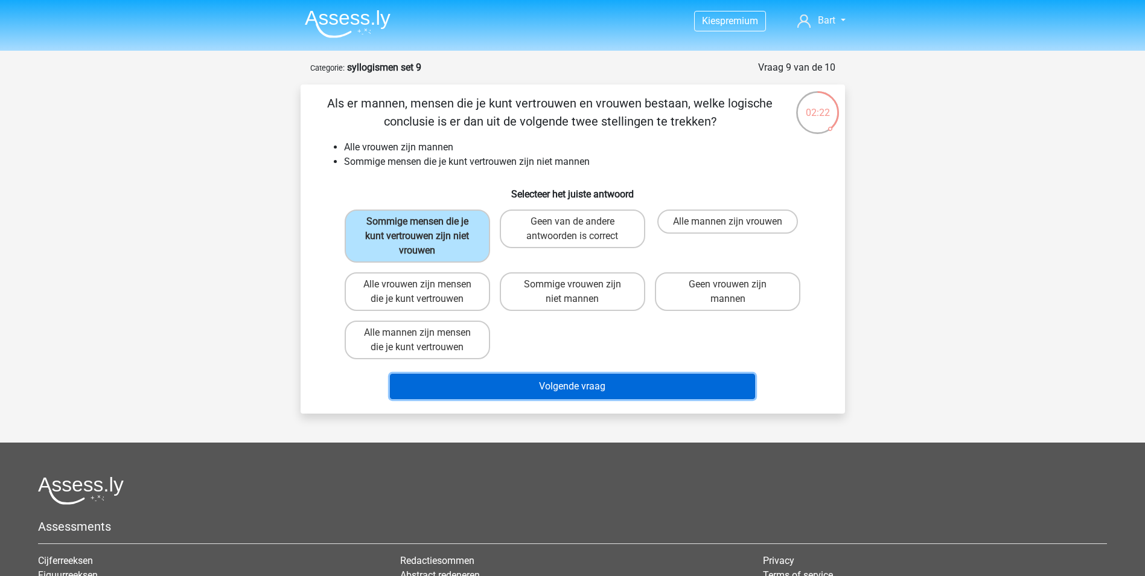
click at [531, 385] on button "Volgende vraag" at bounding box center [572, 386] width 365 height 25
click at [605, 385] on button "Volgende vraag" at bounding box center [572, 386] width 365 height 25
drag, startPoint x: 575, startPoint y: 386, endPoint x: 552, endPoint y: 389, distance: 22.5
click at [566, 387] on button "Volgende vraag" at bounding box center [572, 386] width 365 height 25
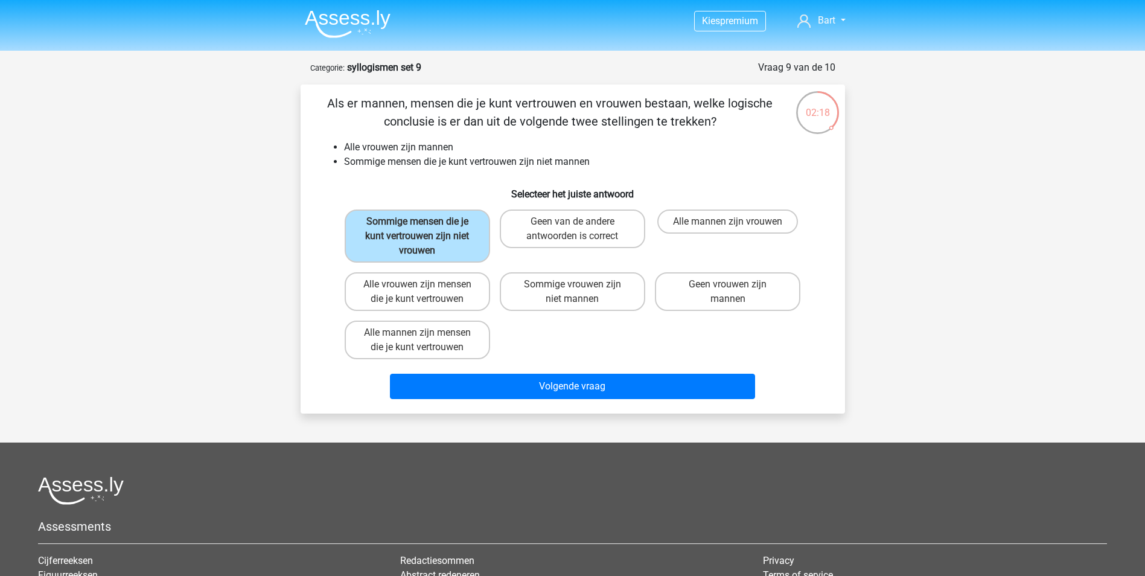
click at [577, 222] on input "Geen van de andere antwoorden is correct" at bounding box center [576, 226] width 8 height 8
radio input "true"
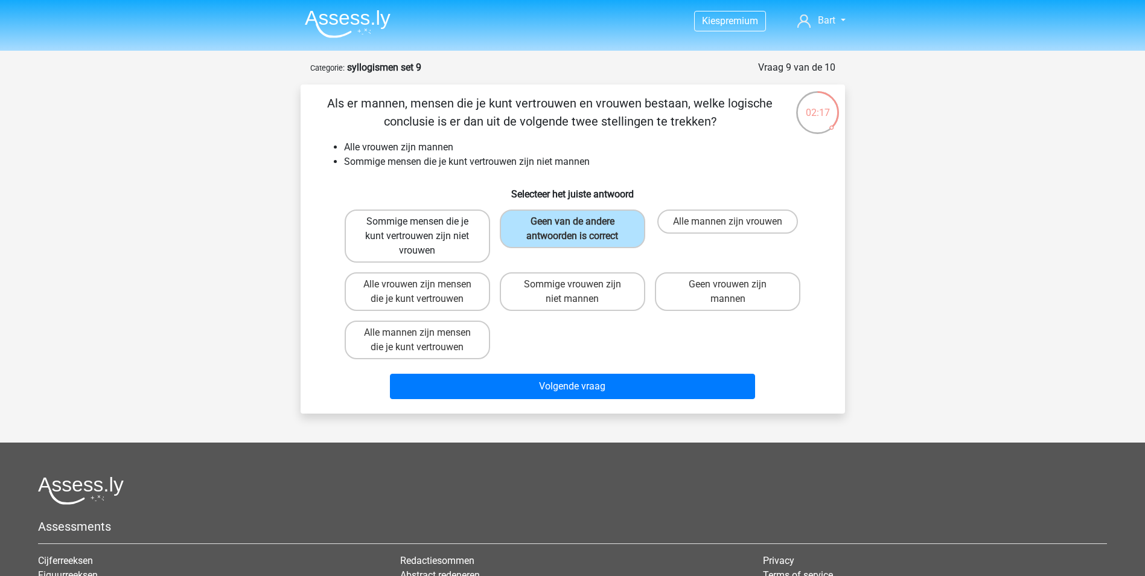
click at [417, 231] on label "Sommige mensen die je kunt vertrouwen zijn niet vrouwen" at bounding box center [417, 235] width 145 height 53
click at [417, 229] on input "Sommige mensen die je kunt vertrouwen zijn niet vrouwen" at bounding box center [421, 226] width 8 height 8
radio input "true"
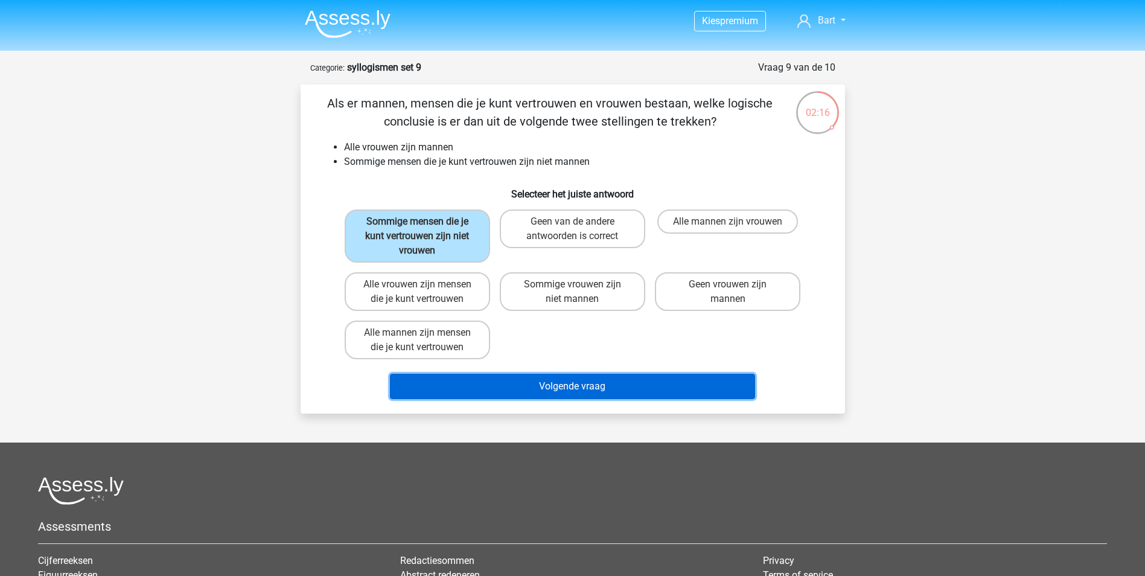
click at [503, 383] on button "Volgende vraag" at bounding box center [572, 386] width 365 height 25
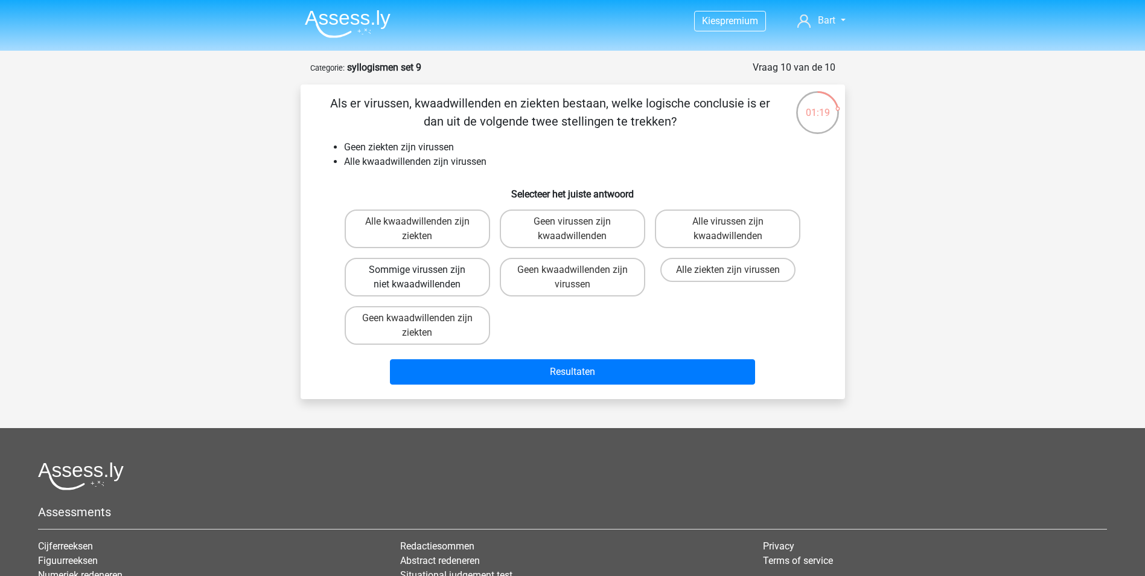
click at [410, 270] on label "Sommige virussen zijn niet kwaadwillenden" at bounding box center [417, 277] width 145 height 39
click at [417, 270] on input "Sommige virussen zijn niet kwaadwillenden" at bounding box center [421, 274] width 8 height 8
radio input "true"
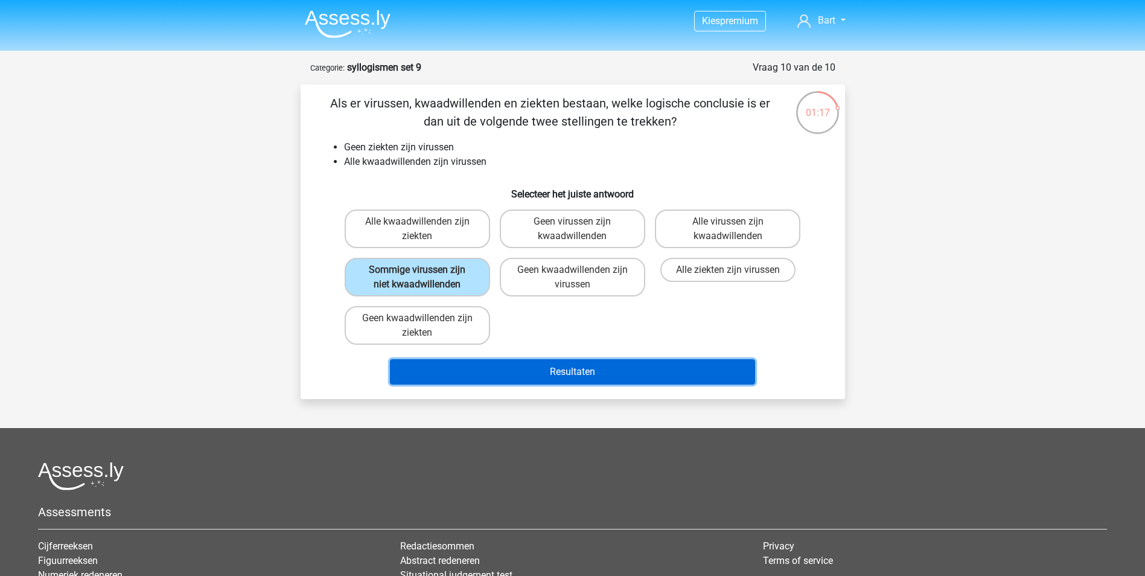
click at [569, 367] on button "Resultaten" at bounding box center [572, 371] width 365 height 25
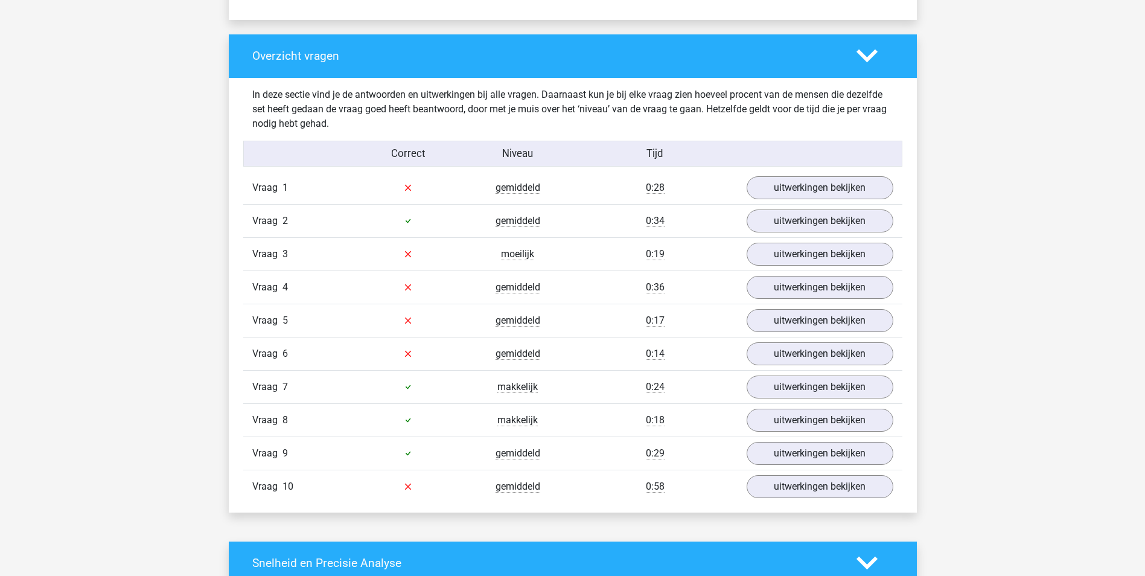
scroll to position [845, 0]
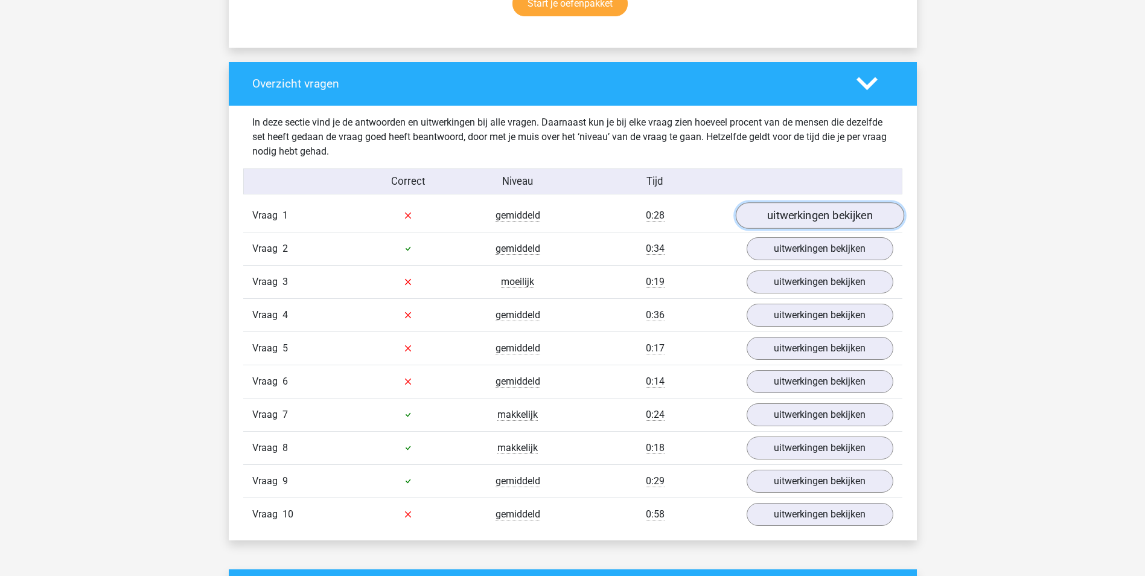
click at [783, 211] on link "uitwerkingen bekijken" at bounding box center [819, 215] width 168 height 27
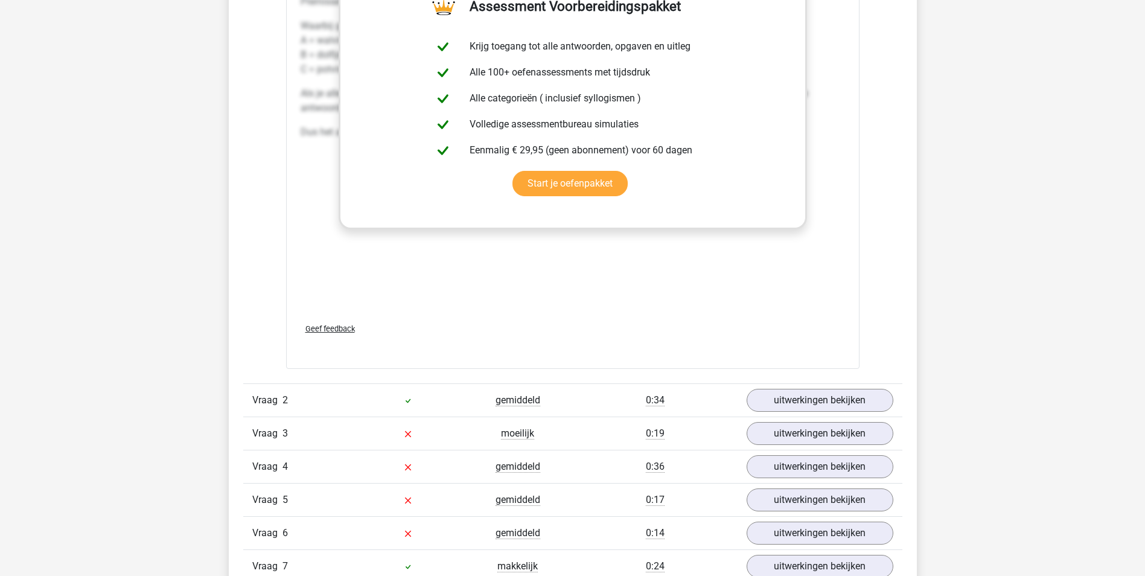
scroll to position [1569, 0]
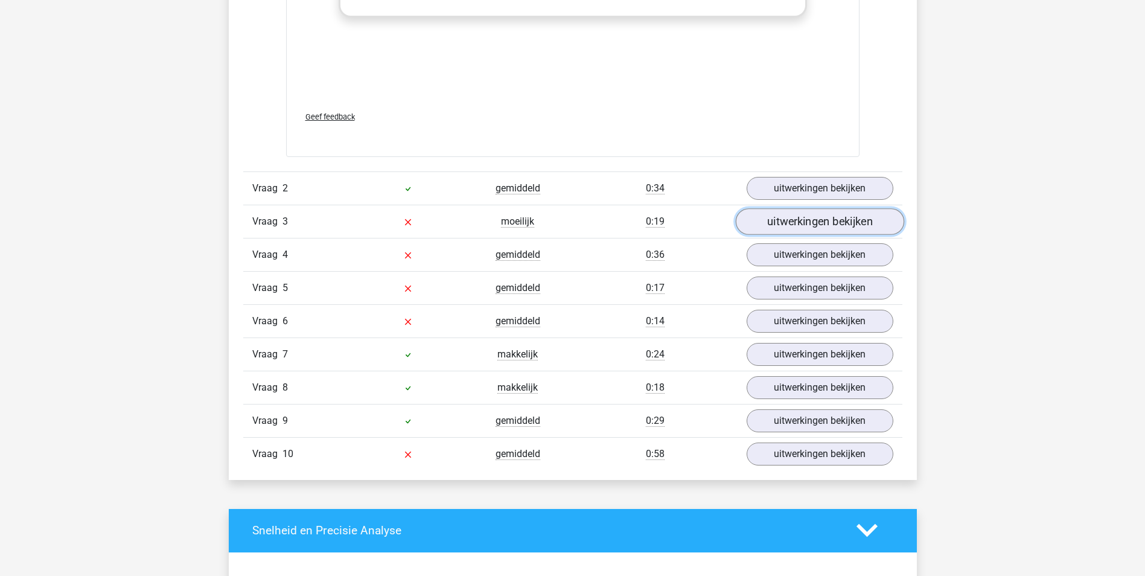
click at [782, 224] on link "uitwerkingen bekijken" at bounding box center [819, 221] width 168 height 27
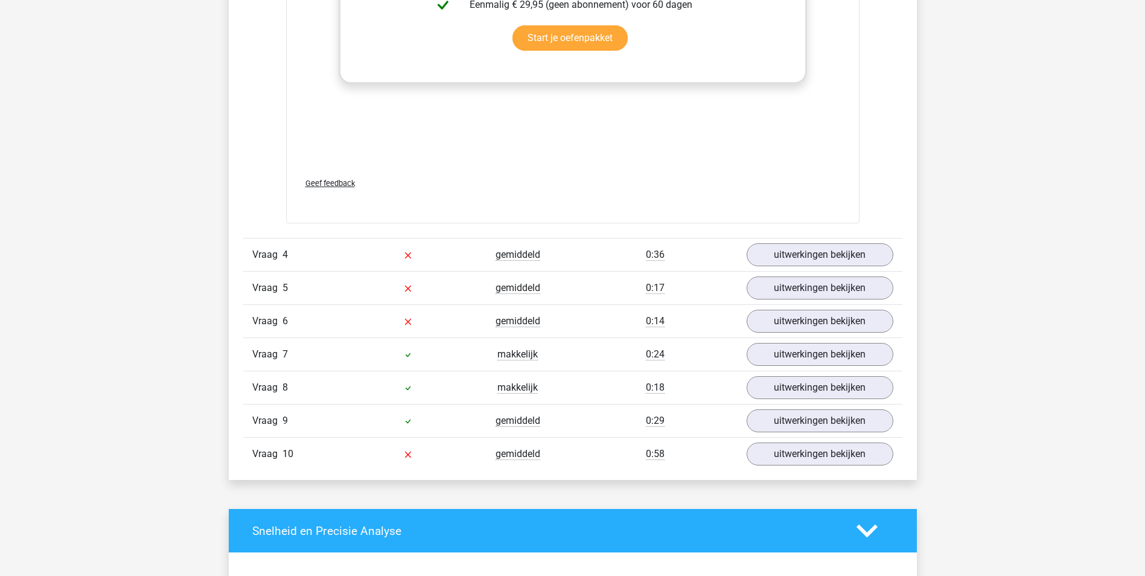
scroll to position [2233, 0]
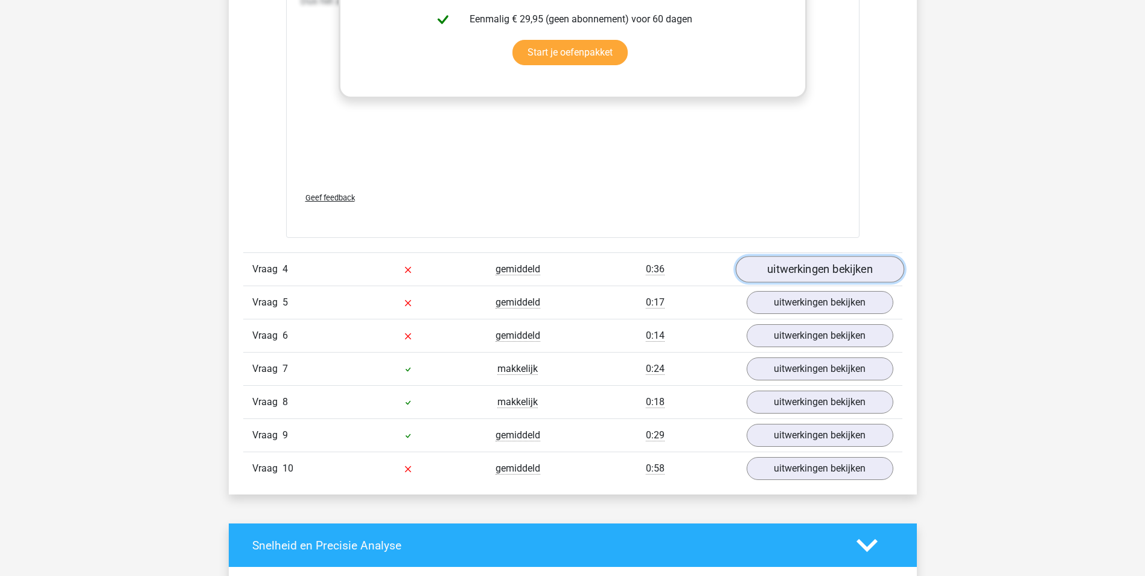
click at [803, 273] on link "uitwerkingen bekijken" at bounding box center [819, 269] width 168 height 27
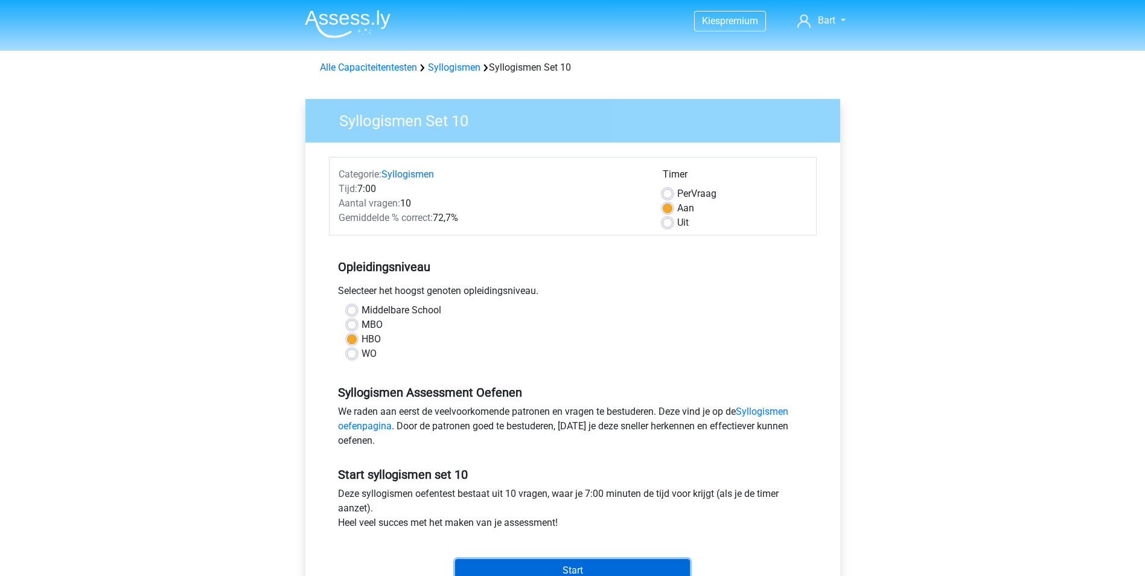
click at [507, 568] on input "Start" at bounding box center [572, 570] width 235 height 23
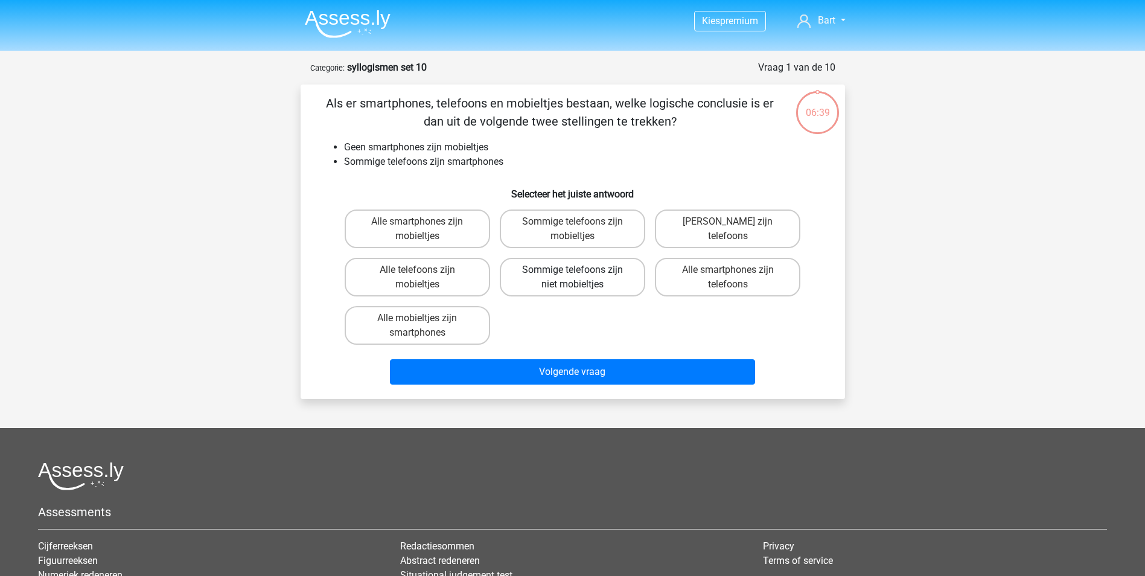
click at [554, 278] on label "Sommige telefoons zijn niet mobieltjes" at bounding box center [572, 277] width 145 height 39
click at [572, 278] on input "Sommige telefoons zijn niet mobieltjes" at bounding box center [576, 274] width 8 height 8
radio input "true"
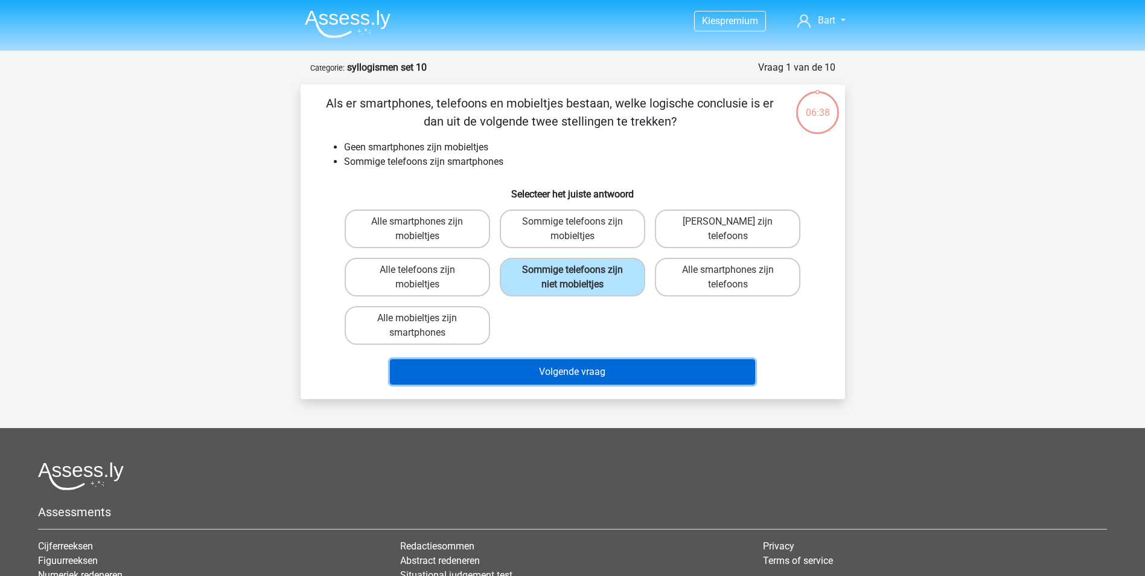
click at [557, 373] on button "Volgende vraag" at bounding box center [572, 371] width 365 height 25
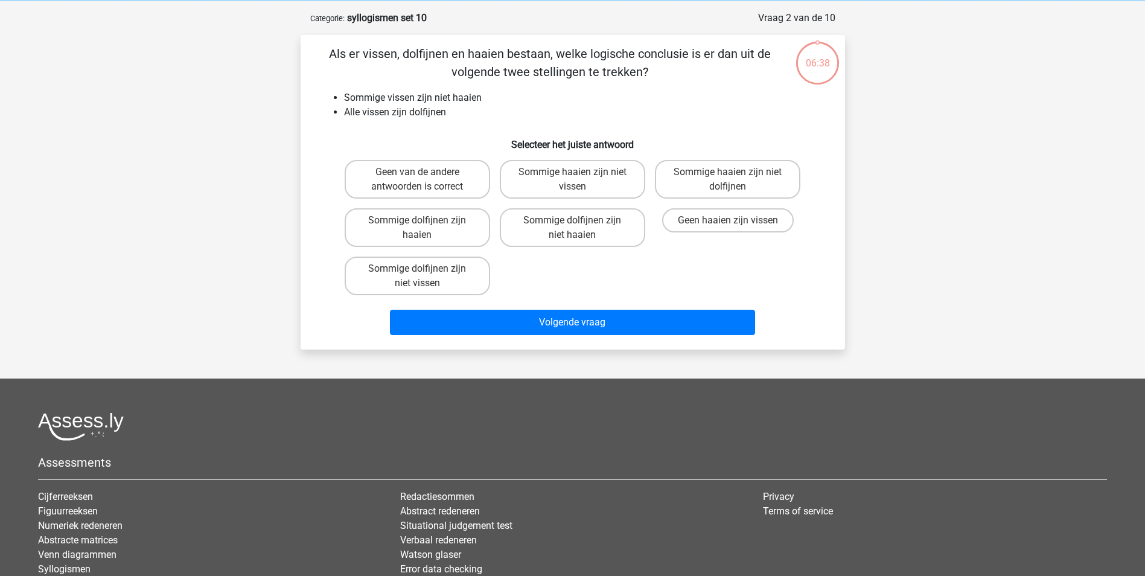
scroll to position [60, 0]
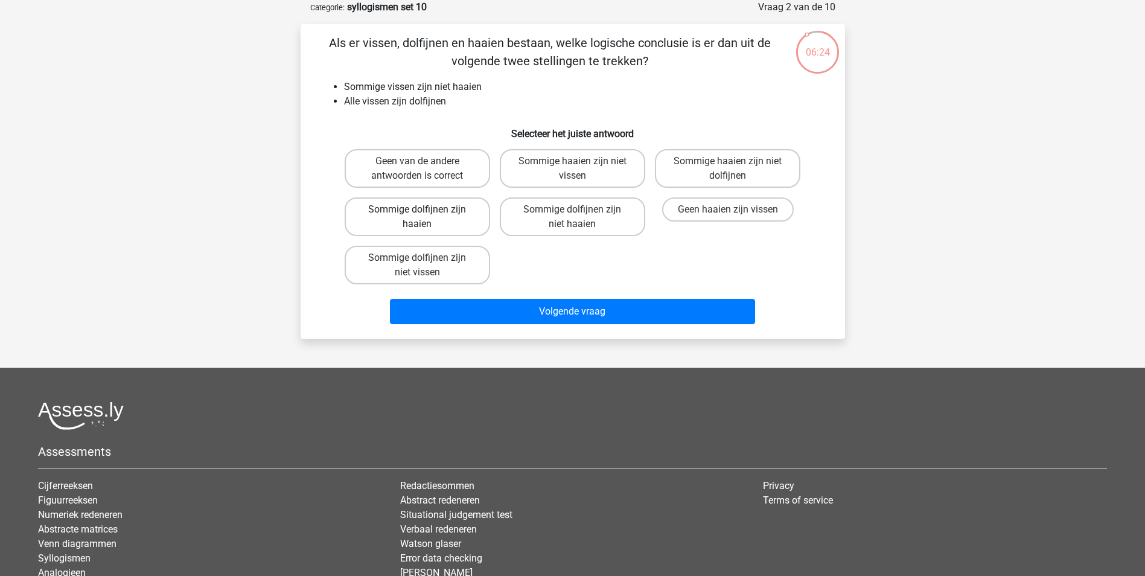
click at [398, 211] on label "Sommige dolfijnen zijn haaien" at bounding box center [417, 216] width 145 height 39
click at [417, 211] on input "Sommige dolfijnen zijn haaien" at bounding box center [421, 213] width 8 height 8
radio input "true"
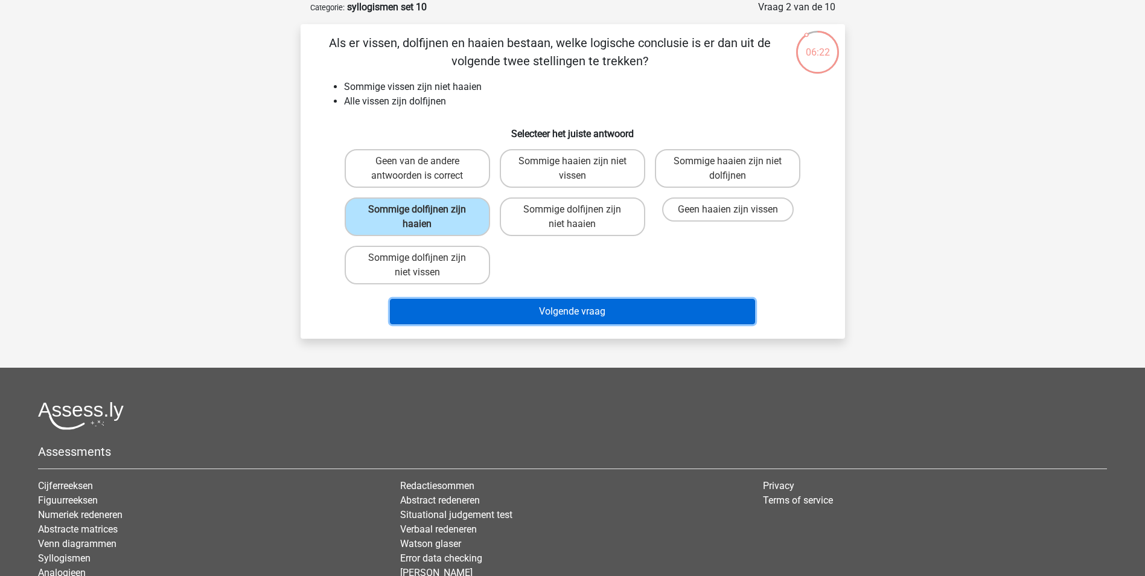
click at [561, 313] on button "Volgende vraag" at bounding box center [572, 311] width 365 height 25
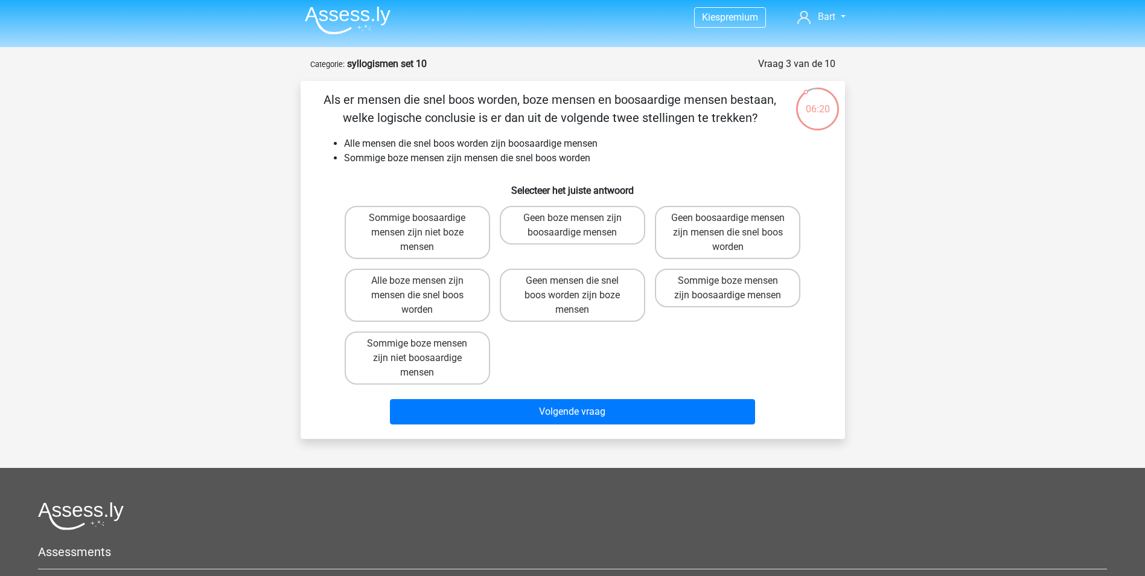
scroll to position [0, 0]
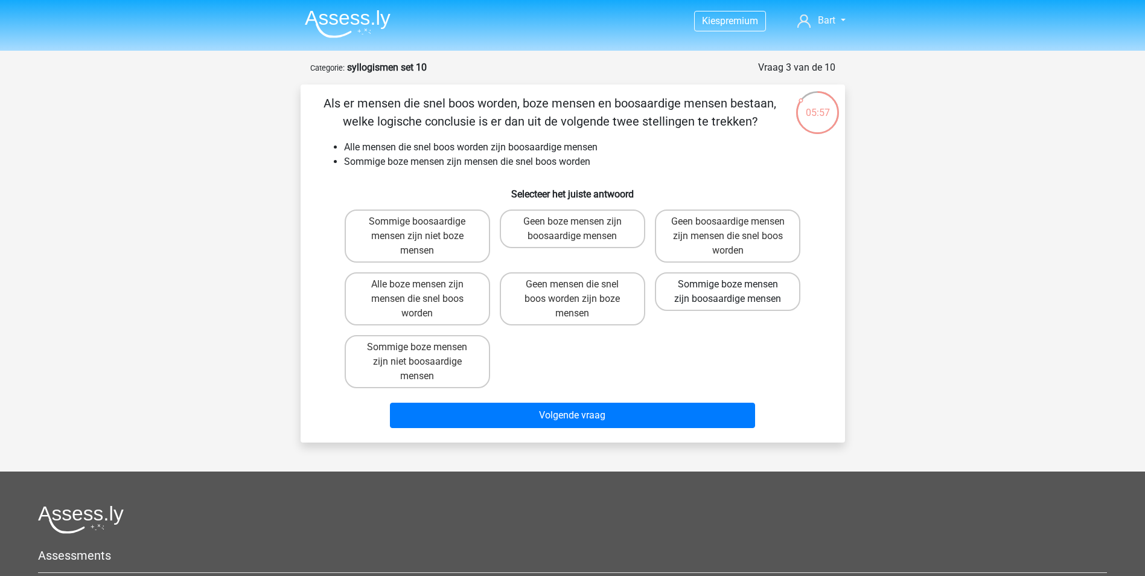
click at [719, 288] on label "Sommige boze mensen zijn boosaardige mensen" at bounding box center [727, 291] width 145 height 39
click at [728, 288] on input "Sommige boze mensen zijn boosaardige mensen" at bounding box center [732, 288] width 8 height 8
radio input "true"
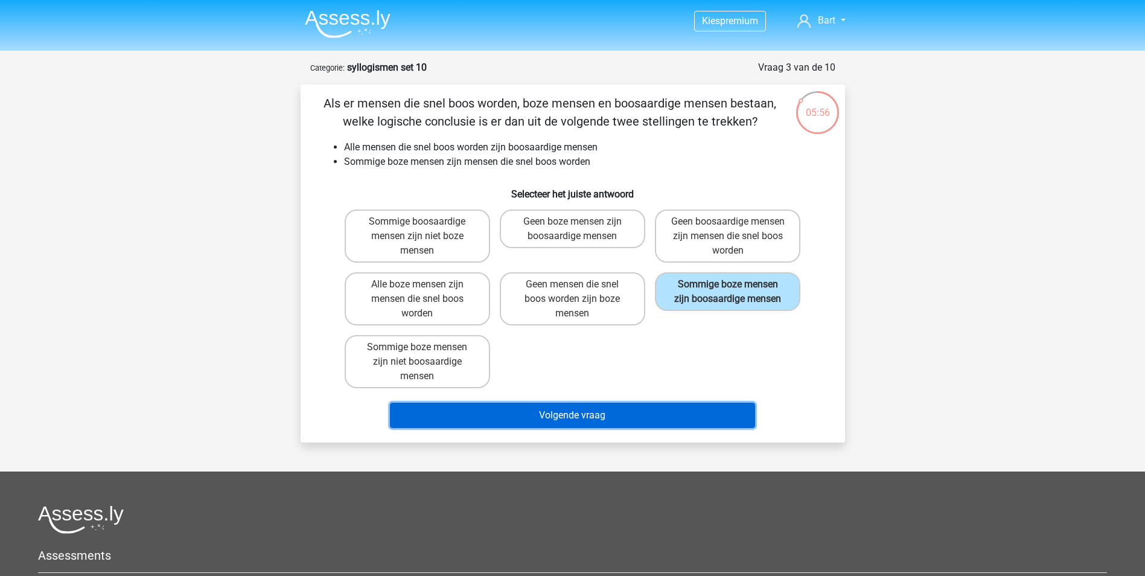
click at [553, 418] on button "Volgende vraag" at bounding box center [572, 415] width 365 height 25
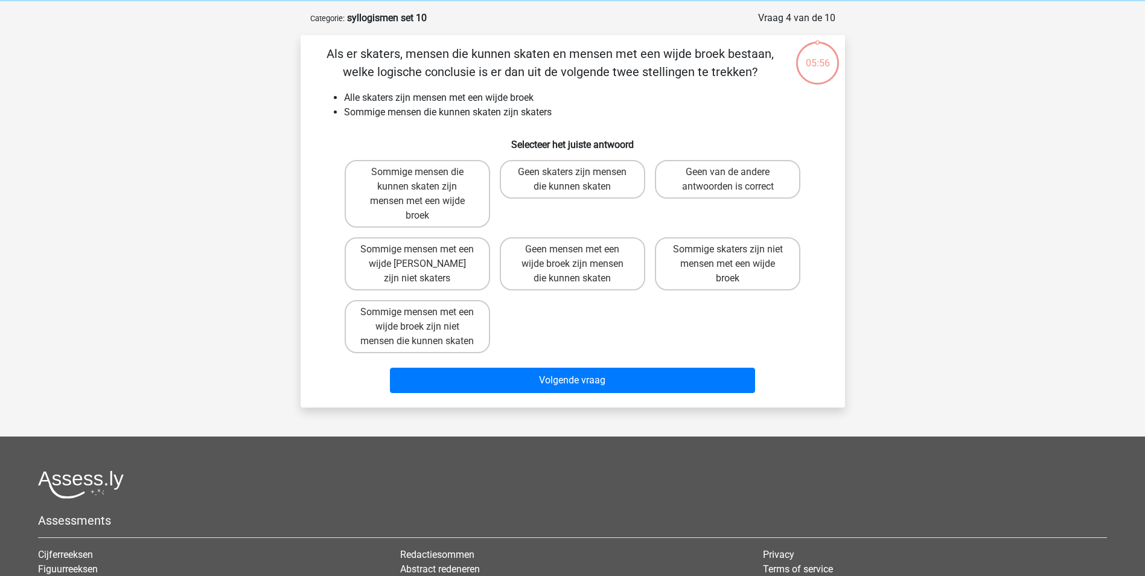
scroll to position [60, 0]
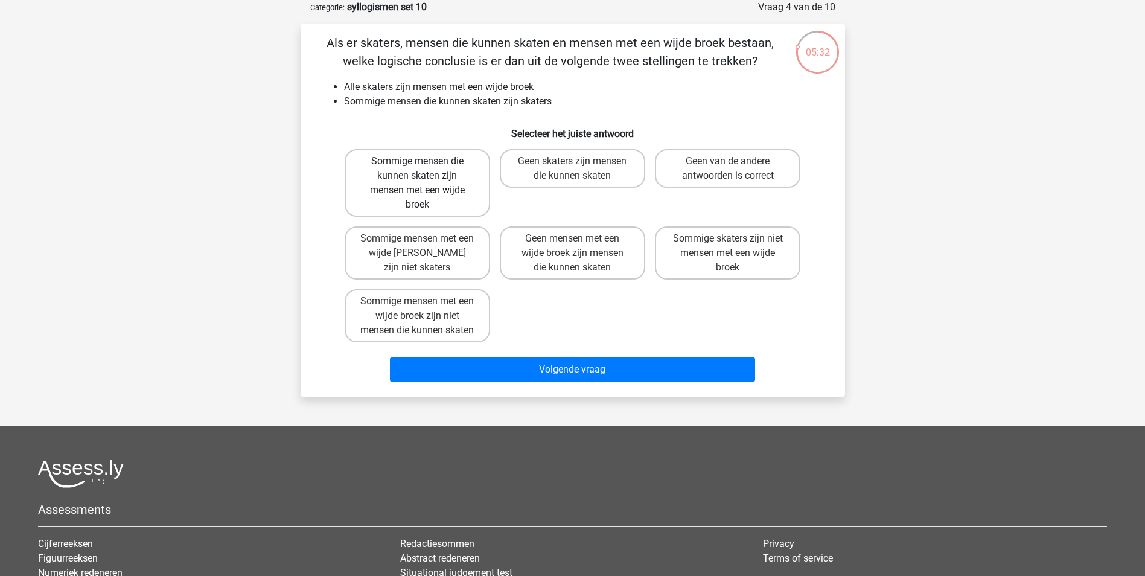
click at [410, 168] on label "Sommige mensen die kunnen skaten zijn mensen met een wijde broek" at bounding box center [417, 183] width 145 height 68
click at [417, 168] on input "Sommige mensen die kunnen skaten zijn mensen met een wijde broek" at bounding box center [421, 165] width 8 height 8
radio input "true"
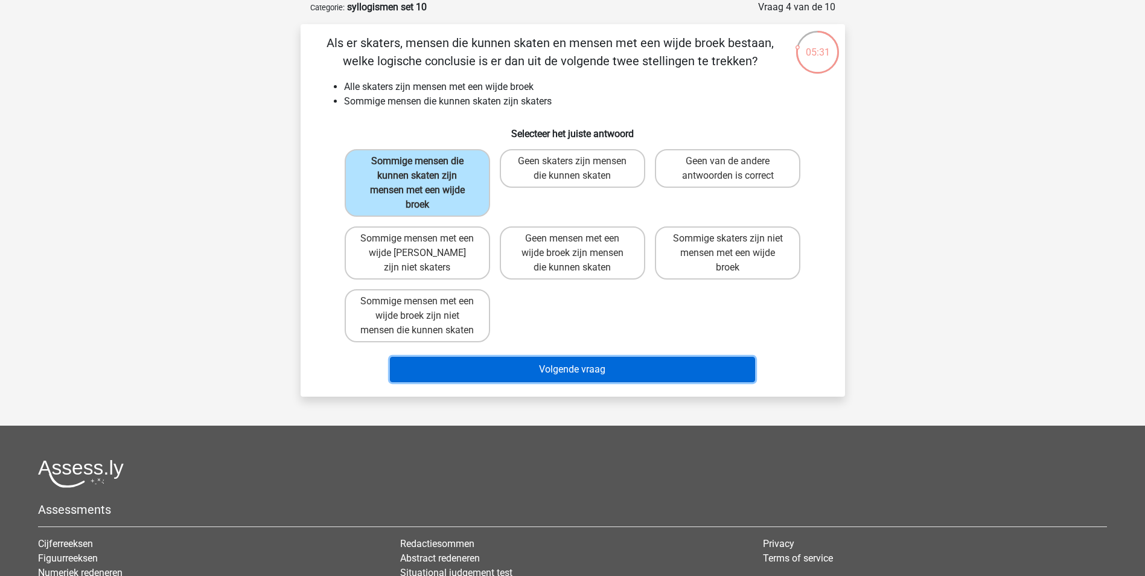
click at [512, 379] on button "Volgende vraag" at bounding box center [572, 369] width 365 height 25
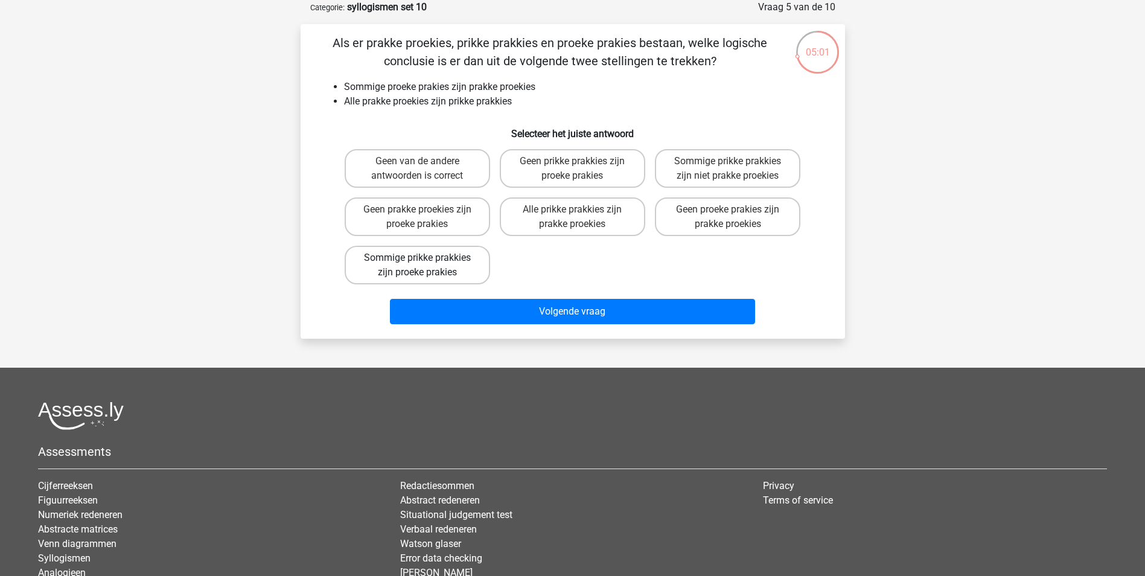
click at [385, 266] on label "Sommige prikke prakkies zijn proeke prakies" at bounding box center [417, 265] width 145 height 39
click at [417, 266] on input "Sommige prikke prakkies zijn proeke prakies" at bounding box center [421, 262] width 8 height 8
radio input "true"
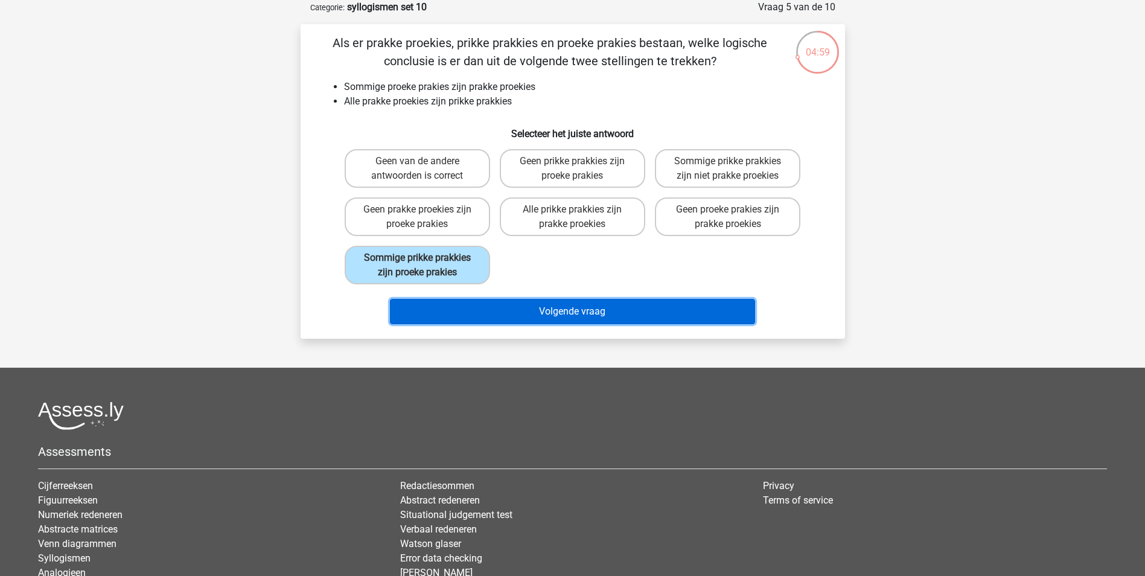
click at [536, 316] on button "Volgende vraag" at bounding box center [572, 311] width 365 height 25
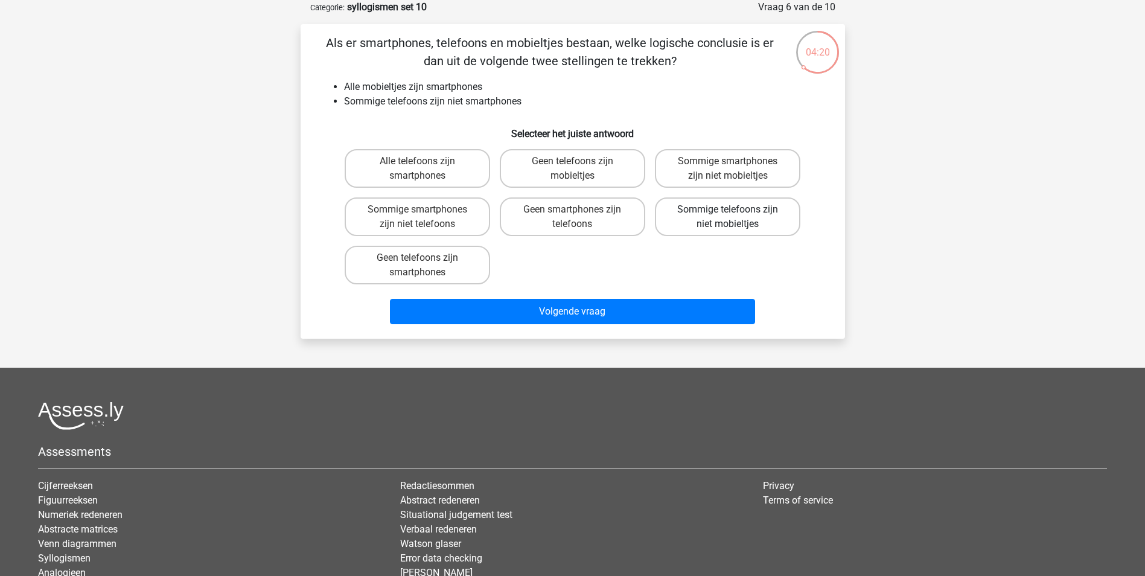
click at [700, 217] on label "Sommige telefoons zijn niet mobieltjes" at bounding box center [727, 216] width 145 height 39
click at [728, 217] on input "Sommige telefoons zijn niet mobieltjes" at bounding box center [732, 213] width 8 height 8
radio input "true"
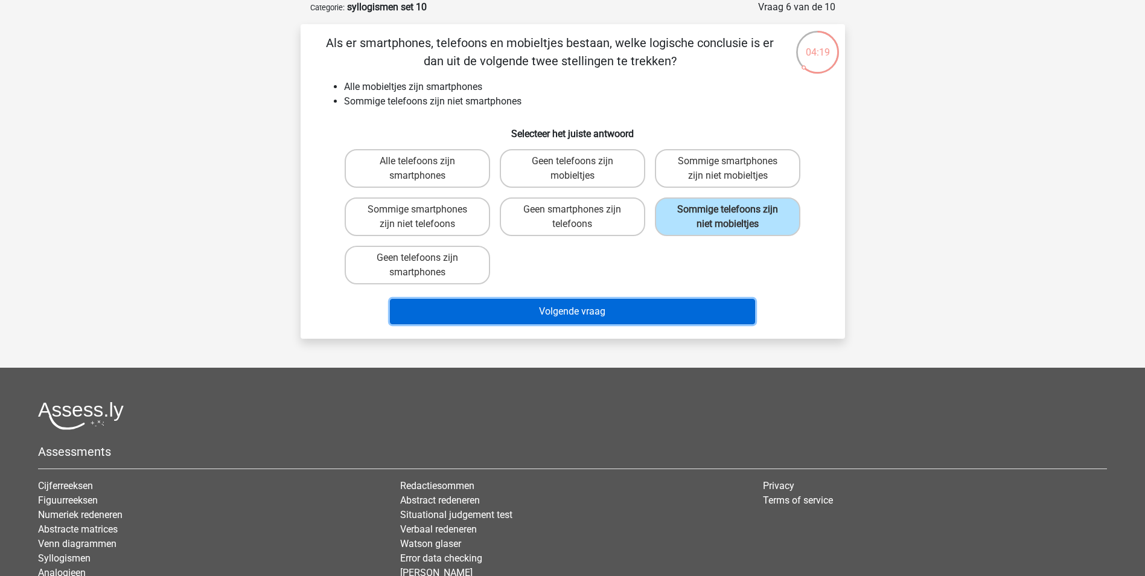
click at [528, 313] on button "Volgende vraag" at bounding box center [572, 311] width 365 height 25
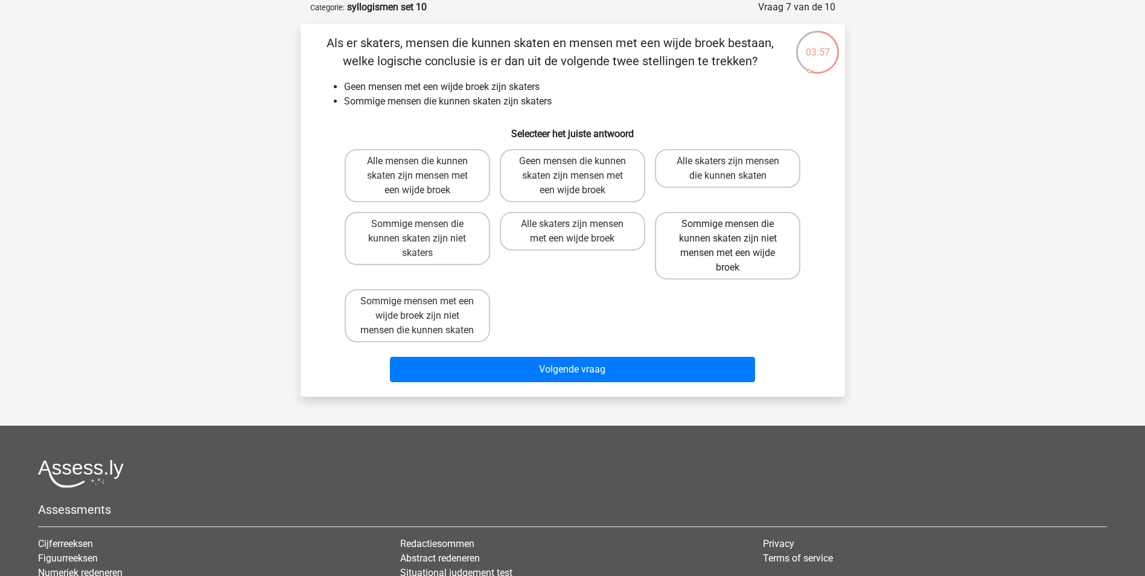
click at [720, 238] on label "Sommige mensen die kunnen skaten zijn niet mensen met een wijde broek" at bounding box center [727, 246] width 145 height 68
click at [728, 232] on input "Sommige mensen die kunnen skaten zijn niet mensen met een wijde broek" at bounding box center [732, 228] width 8 height 8
radio input "true"
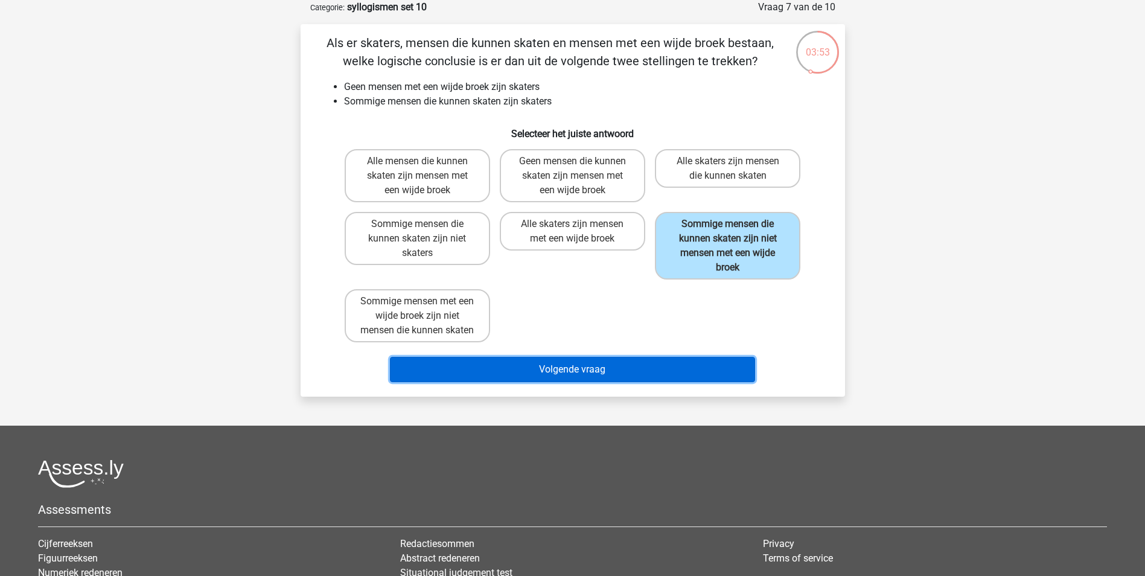
click at [510, 382] on button "Volgende vraag" at bounding box center [572, 369] width 365 height 25
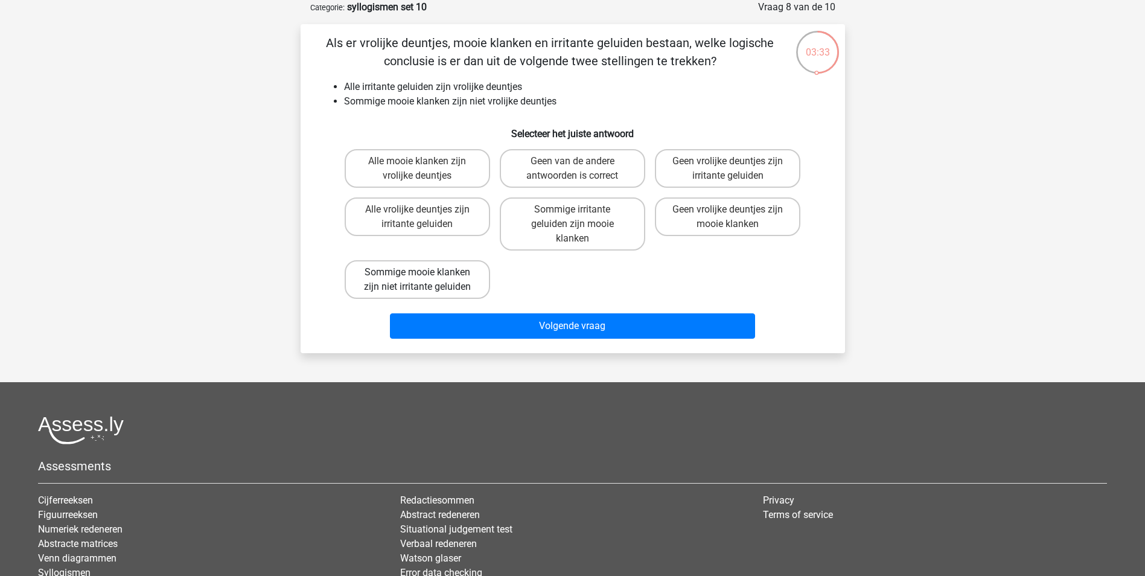
click at [401, 272] on label "Sommige mooie klanken zijn niet irritante geluiden" at bounding box center [417, 279] width 145 height 39
click at [417, 272] on input "Sommige mooie klanken zijn niet irritante geluiden" at bounding box center [421, 276] width 8 height 8
radio input "true"
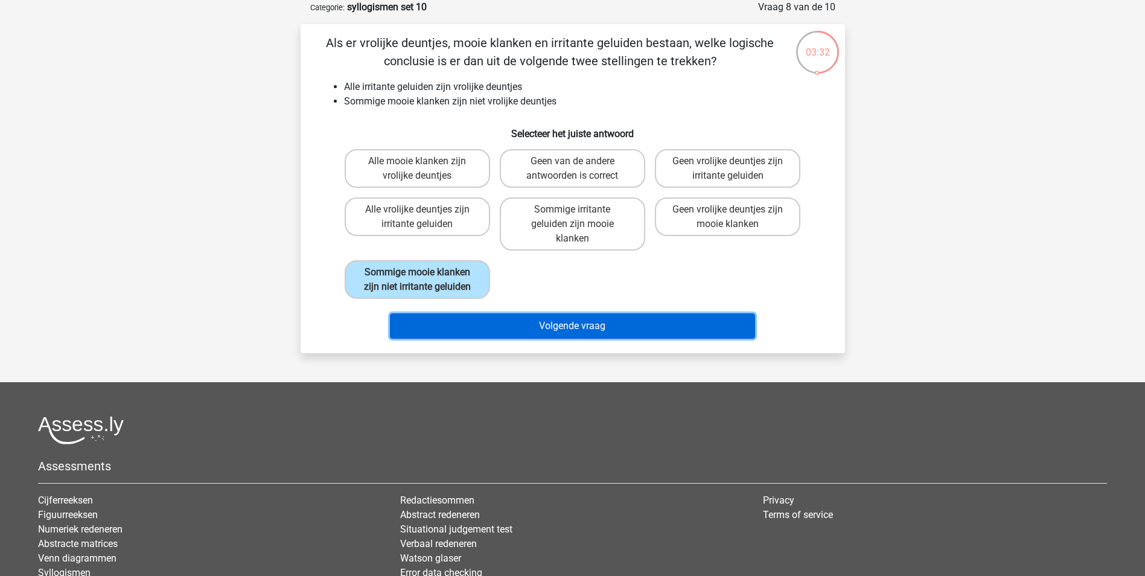
click at [561, 328] on button "Volgende vraag" at bounding box center [572, 325] width 365 height 25
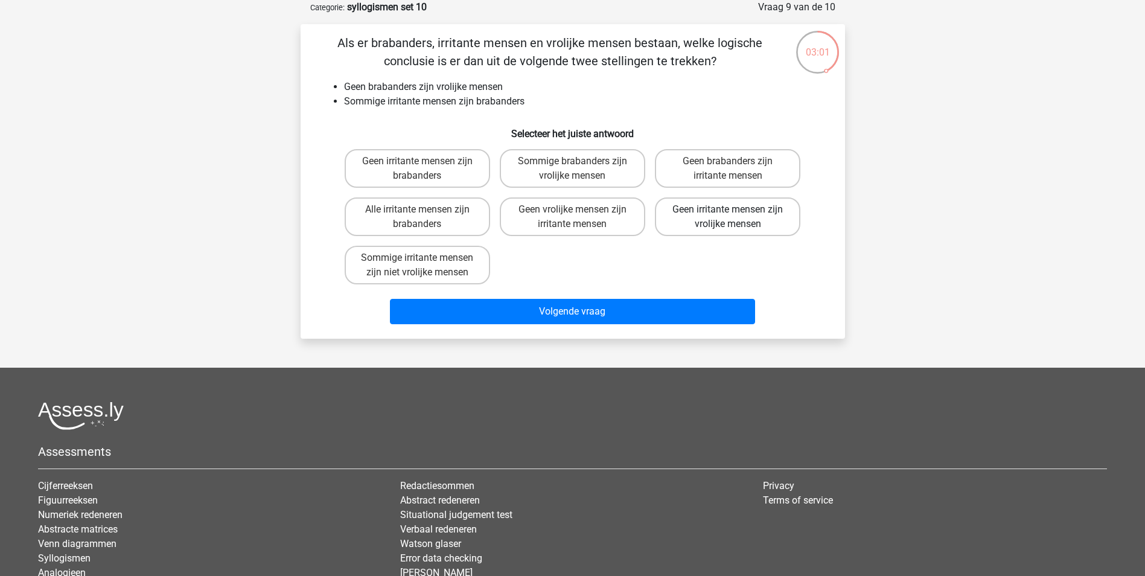
click at [719, 220] on label "Geen irritante mensen zijn vrolijke mensen" at bounding box center [727, 216] width 145 height 39
click at [728, 217] on input "Geen irritante mensen zijn vrolijke mensen" at bounding box center [732, 213] width 8 height 8
radio input "true"
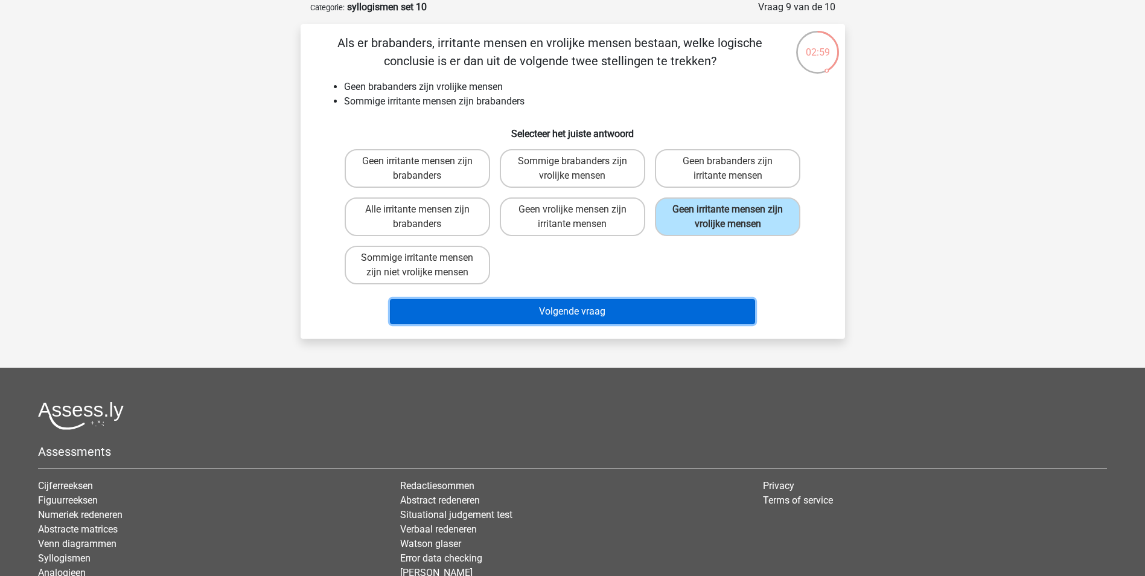
click at [550, 311] on button "Volgende vraag" at bounding box center [572, 311] width 365 height 25
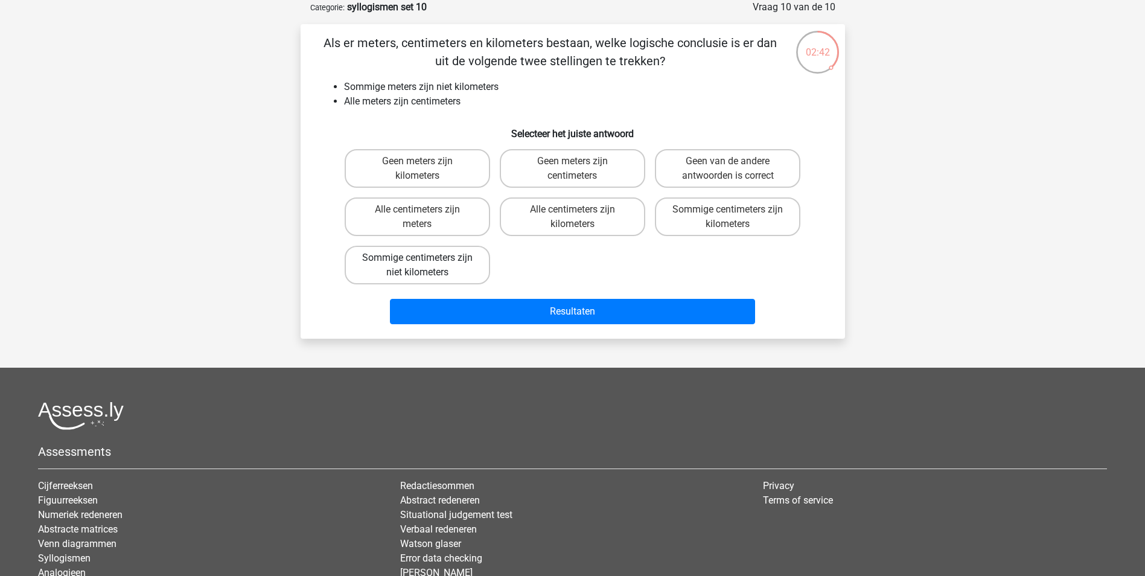
click at [395, 261] on label "Sommige centimeters zijn niet kilometers" at bounding box center [417, 265] width 145 height 39
click at [417, 261] on input "Sommige centimeters zijn niet kilometers" at bounding box center [421, 262] width 8 height 8
radio input "true"
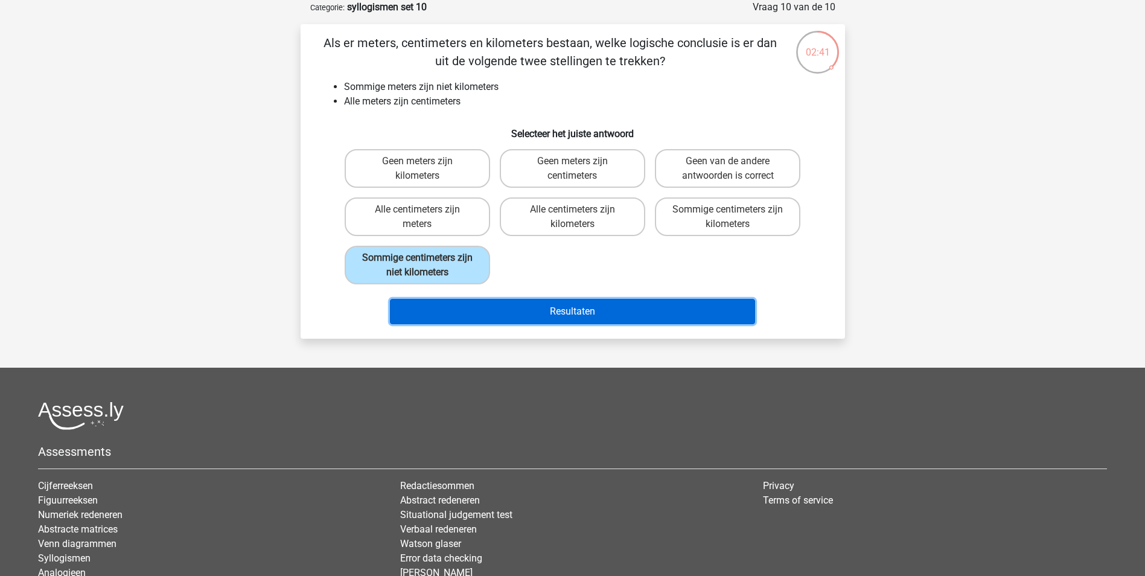
click at [596, 301] on button "Resultaten" at bounding box center [572, 311] width 365 height 25
